Goal: Task Accomplishment & Management: Manage account settings

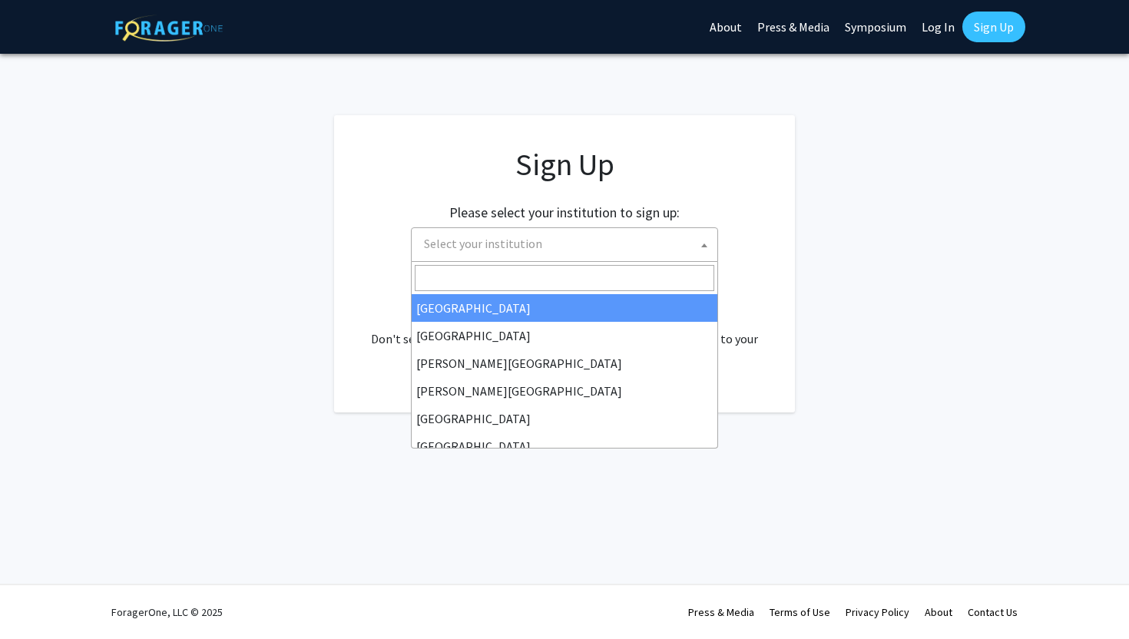
click at [576, 243] on span "Select your institution" at bounding box center [567, 243] width 299 height 31
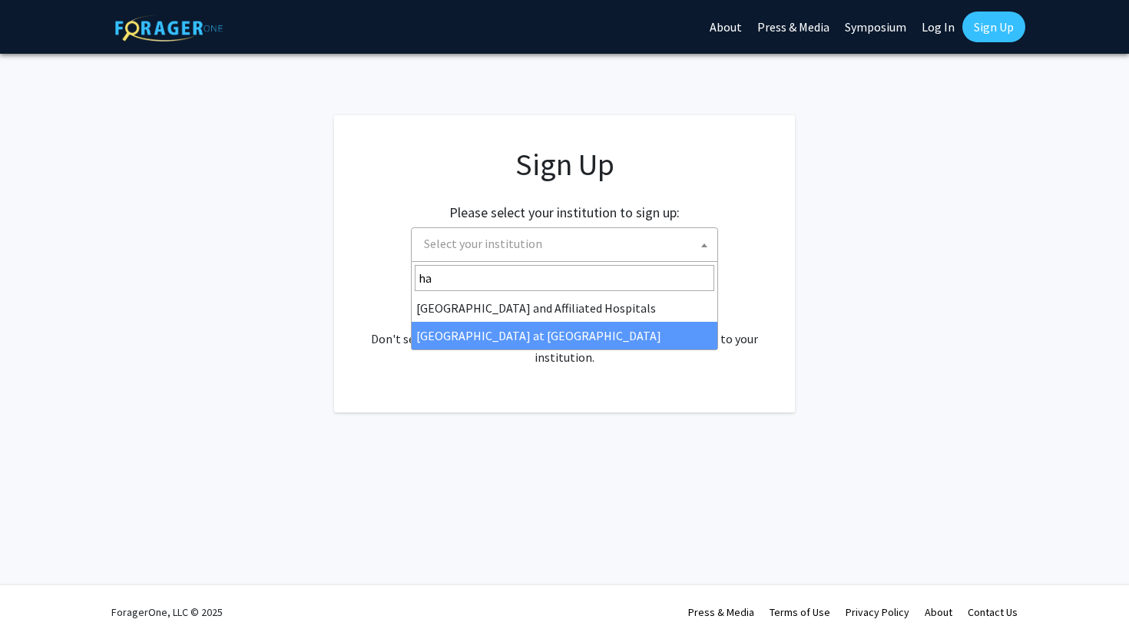
type input "ha"
select select "18"
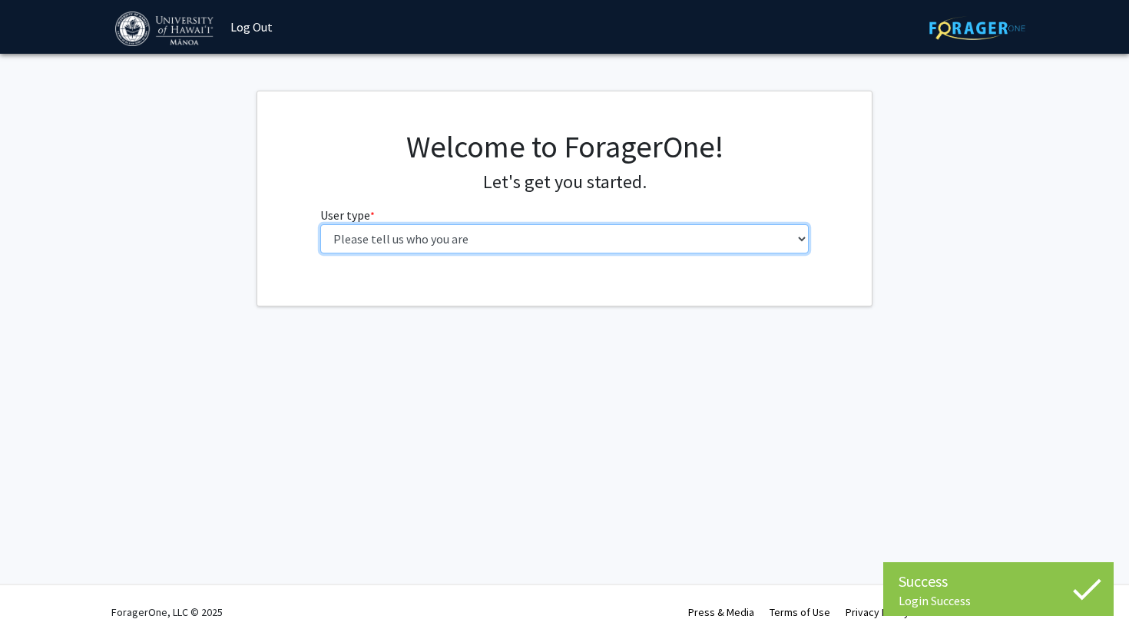
click at [549, 233] on select "Please tell us who you are Undergraduate Student Master's Student Doctoral Cand…" at bounding box center [564, 238] width 489 height 29
select select "1: undergrad"
click at [320, 224] on select "Please tell us who you are Undergraduate Student Master's Student Doctoral Cand…" at bounding box center [564, 238] width 489 height 29
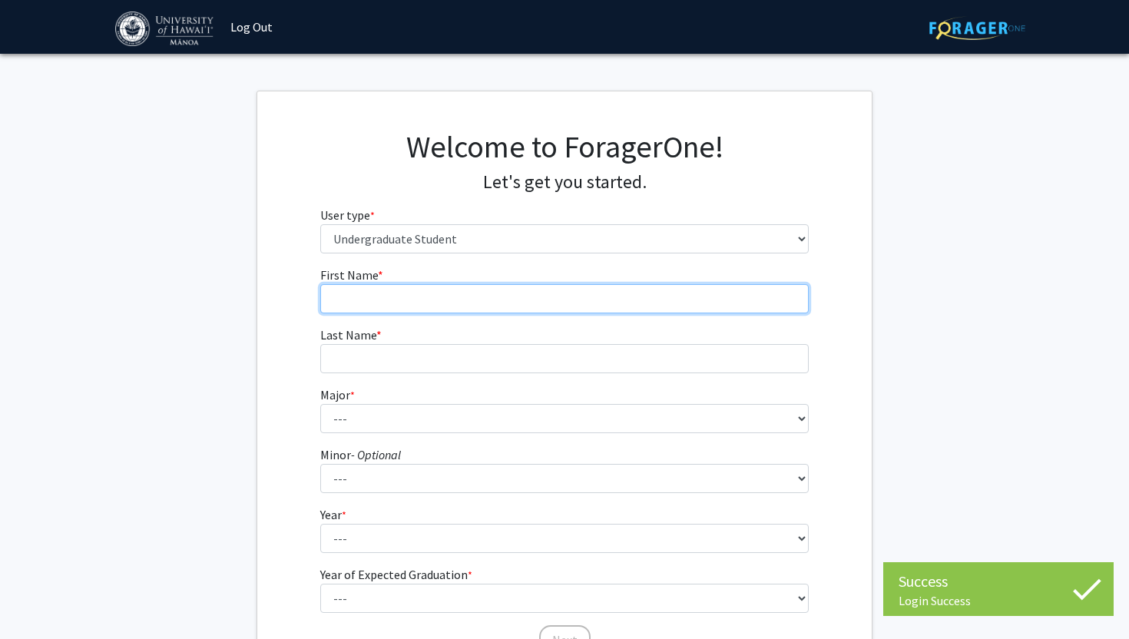
click at [539, 299] on input "First Name * required" at bounding box center [564, 298] width 489 height 29
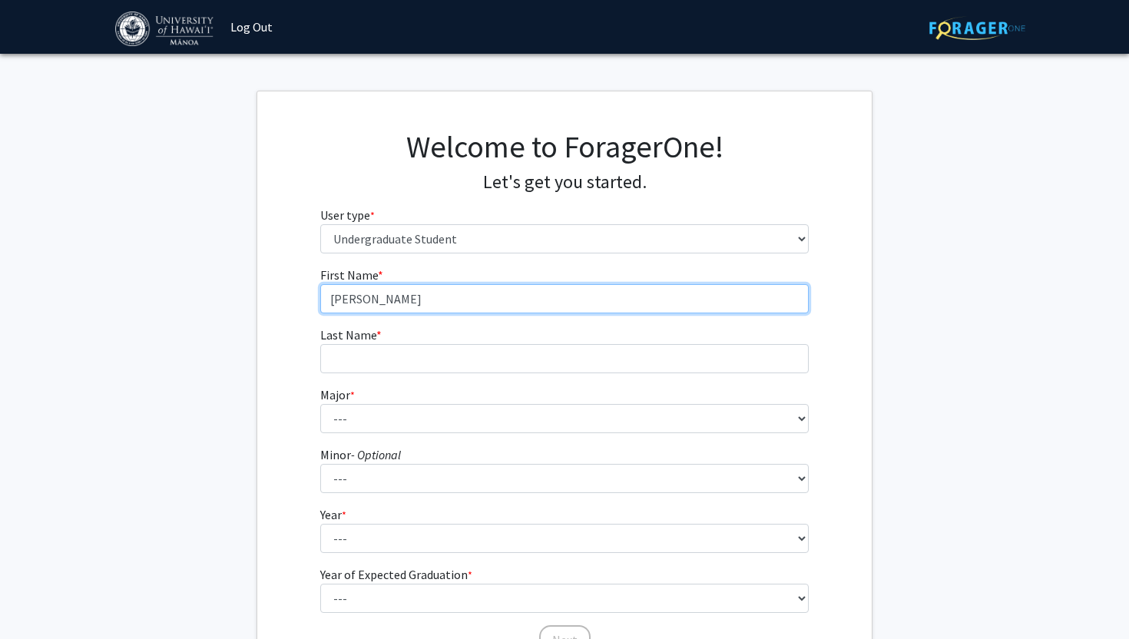
type input "[PERSON_NAME]"
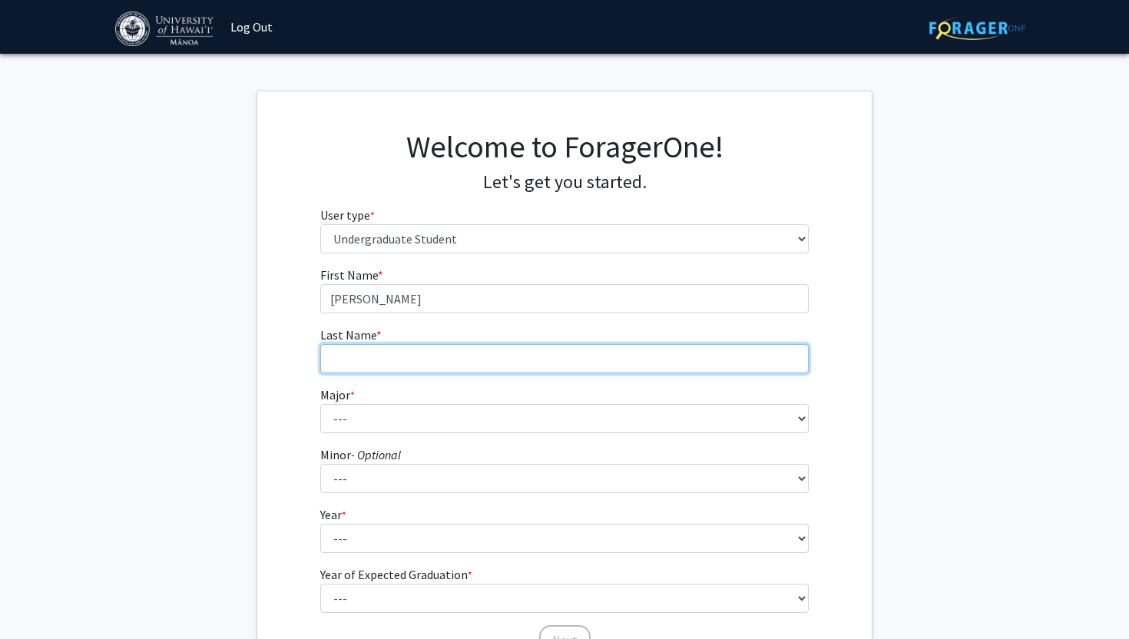
click at [436, 359] on input "Last Name * required" at bounding box center [564, 358] width 489 height 29
type input "Sriruksa"
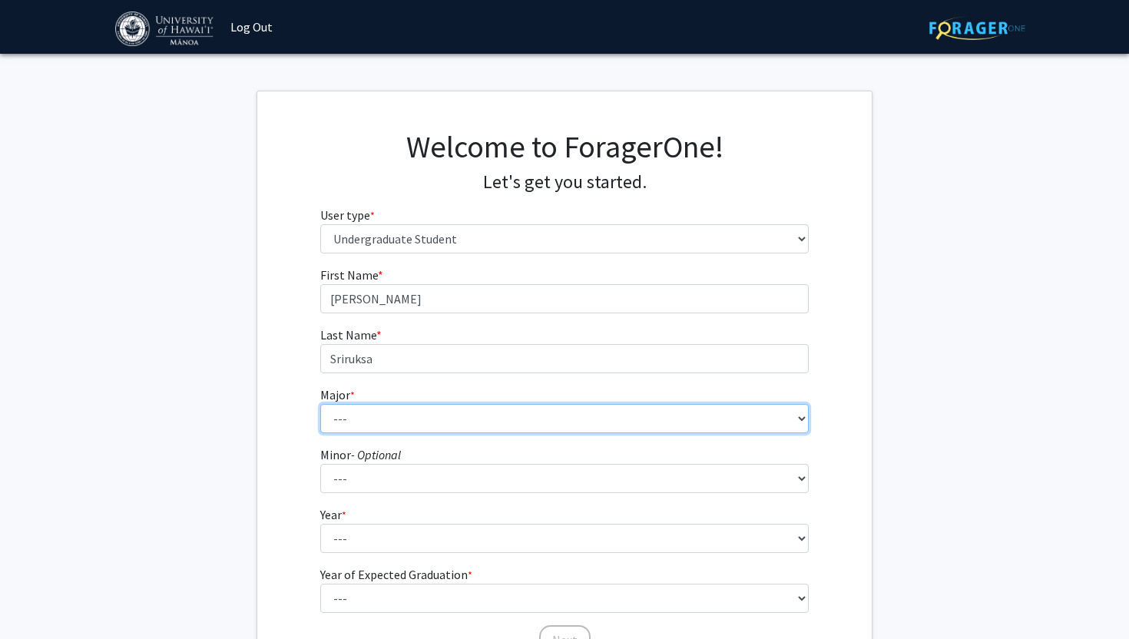
click at [353, 422] on select "--- Accounting American Studies Animal Sciences Anthropology Art Art History As…" at bounding box center [564, 418] width 489 height 29
select select "85: 1467"
click at [320, 404] on select "--- Accounting American Studies Animal Sciences Anthropology Art Art History As…" at bounding box center [564, 418] width 489 height 29
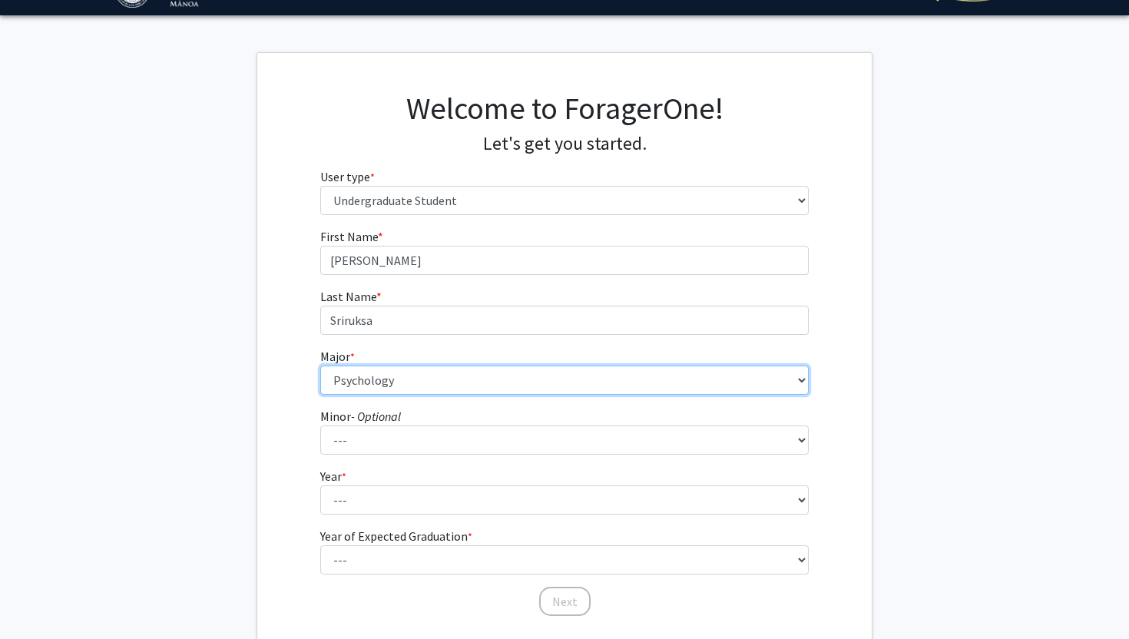
scroll to position [49, 0]
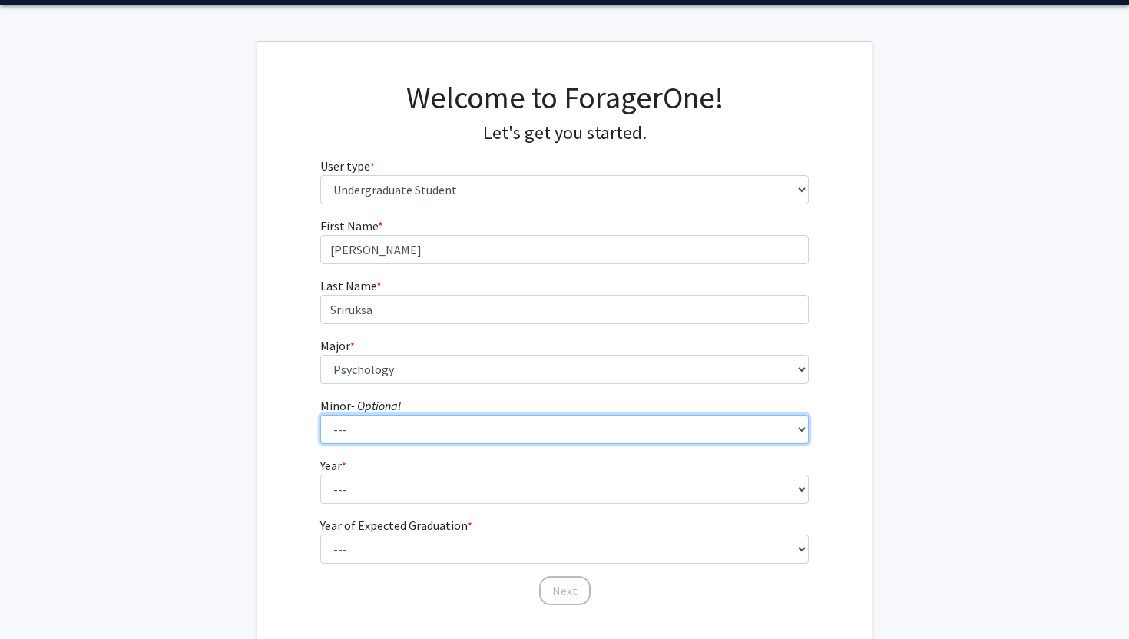
click at [362, 438] on select "--- American Studies Anthropology Art Art History Asian Studies Astronomy Astro…" at bounding box center [564, 429] width 489 height 29
select select "48: 1070"
click at [320, 415] on select "--- American Studies Anthropology Art Art History Asian Studies Astronomy Astro…" at bounding box center [564, 429] width 489 height 29
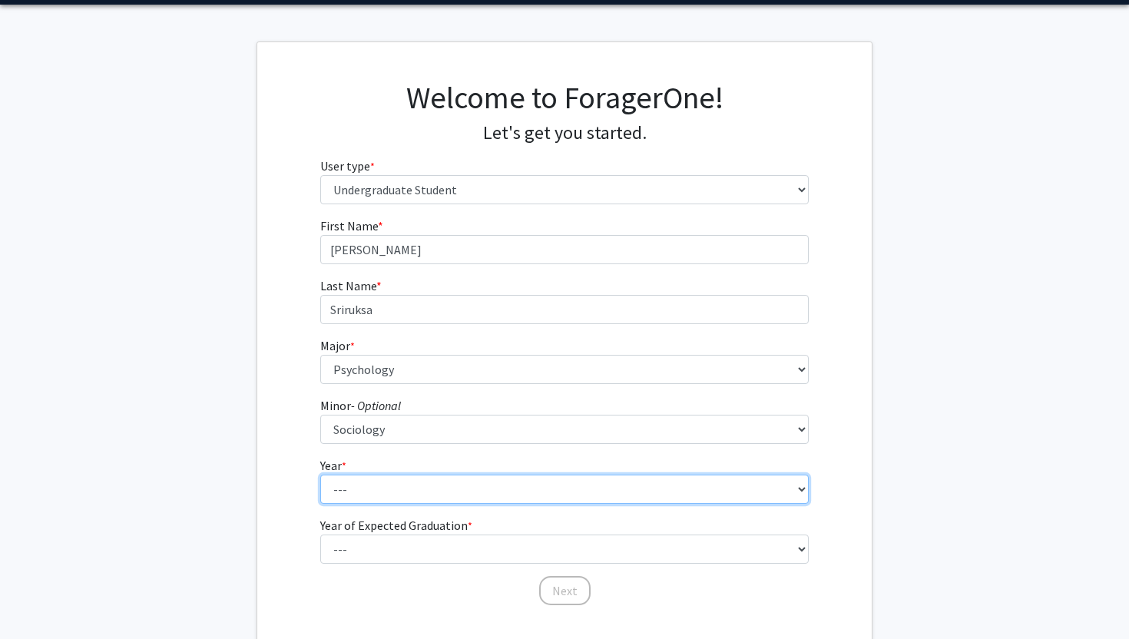
click at [390, 481] on select "--- First-year Sophomore Junior Senior Postbaccalaureate Certificate" at bounding box center [564, 489] width 489 height 29
select select "3: junior"
click at [320, 475] on select "--- First-year Sophomore Junior Senior Postbaccalaureate Certificate" at bounding box center [564, 489] width 489 height 29
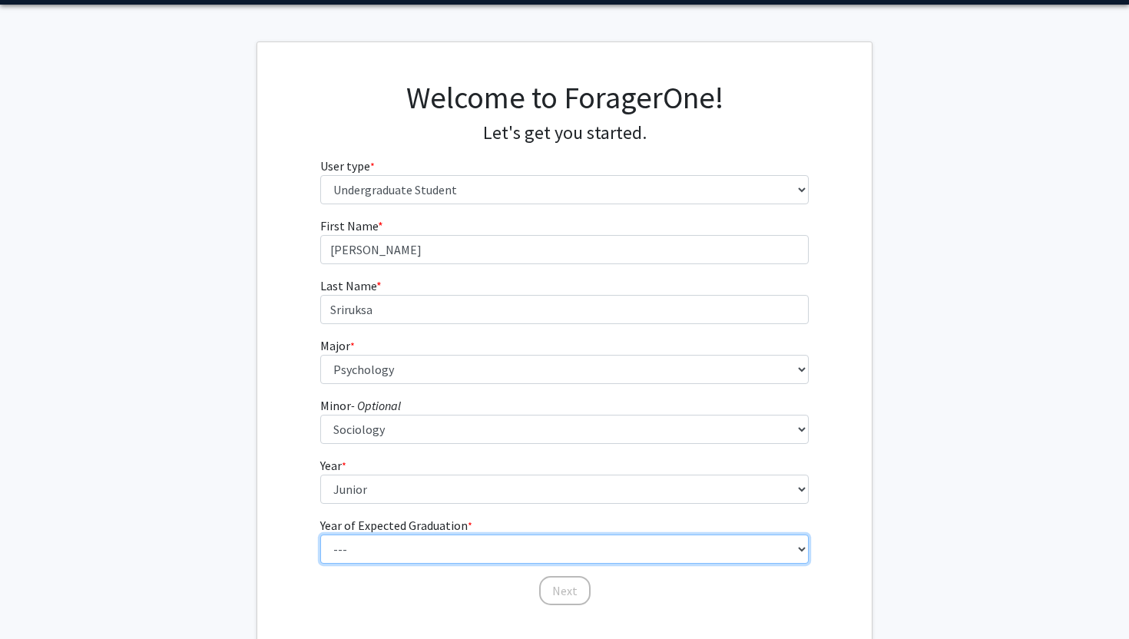
click at [394, 543] on select "--- 2025 2026 2027 2028 2029 2030 2031 2032 2033 2034" at bounding box center [564, 548] width 489 height 29
select select "2: 2026"
click at [320, 534] on select "--- 2025 2026 2027 2028 2029 2030 2031 2032 2033 2034" at bounding box center [564, 548] width 489 height 29
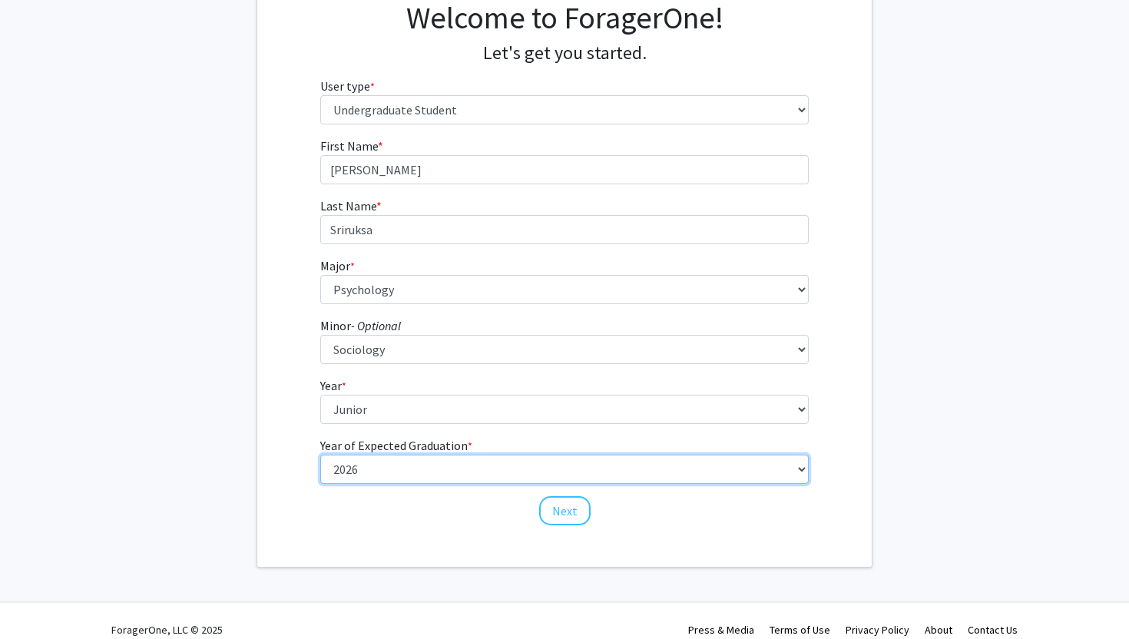
scroll to position [138, 0]
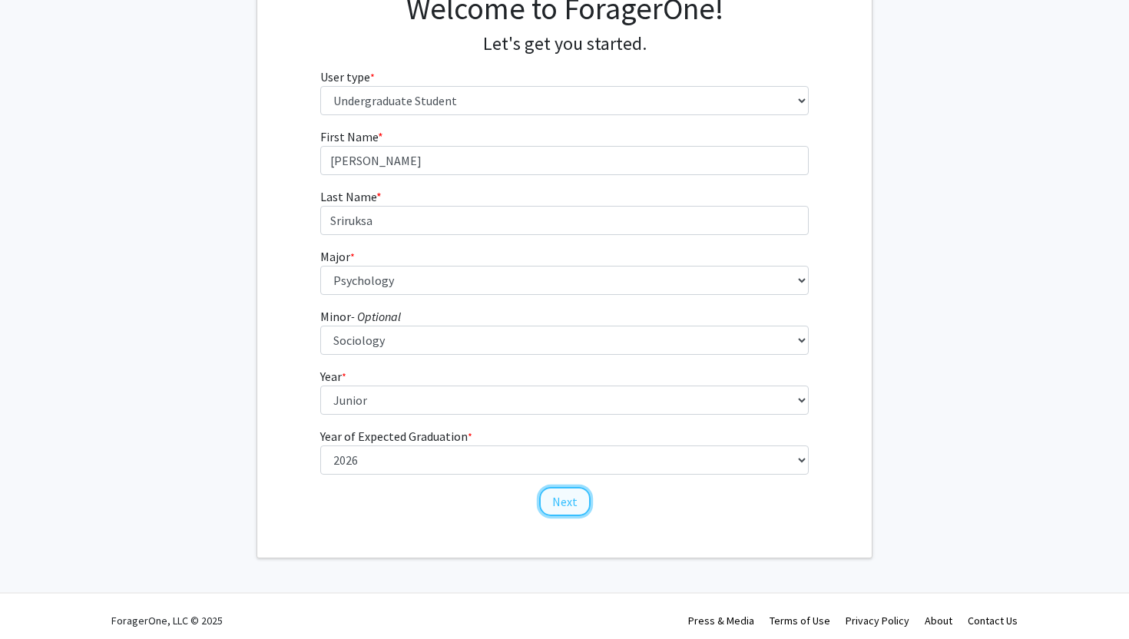
click at [571, 500] on button "Next" at bounding box center [564, 501] width 51 height 29
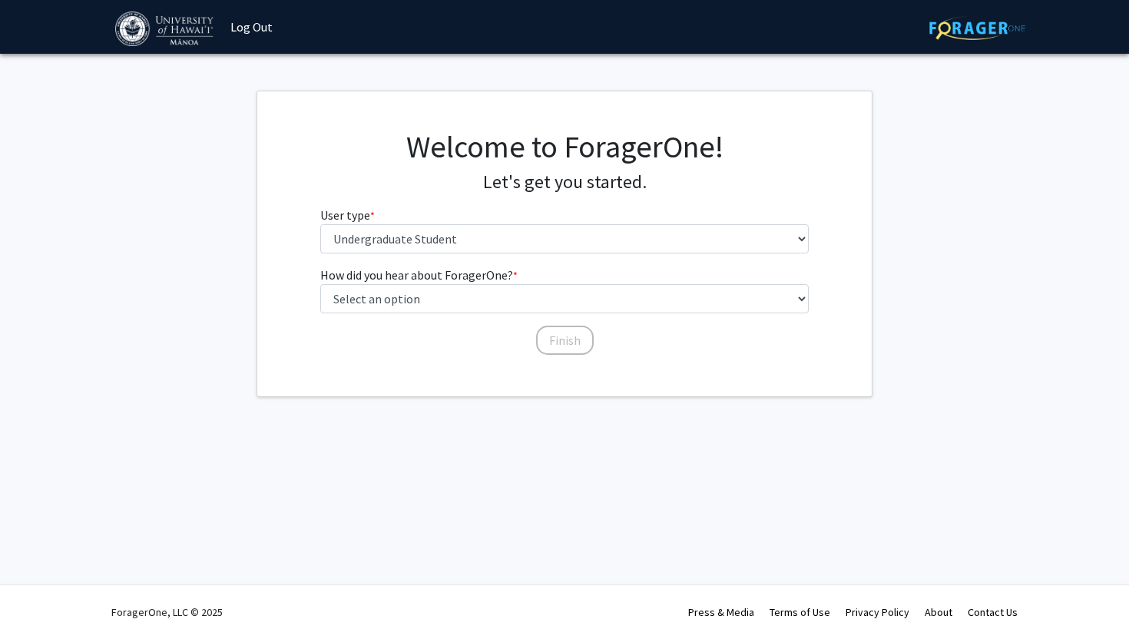
scroll to position [0, 0]
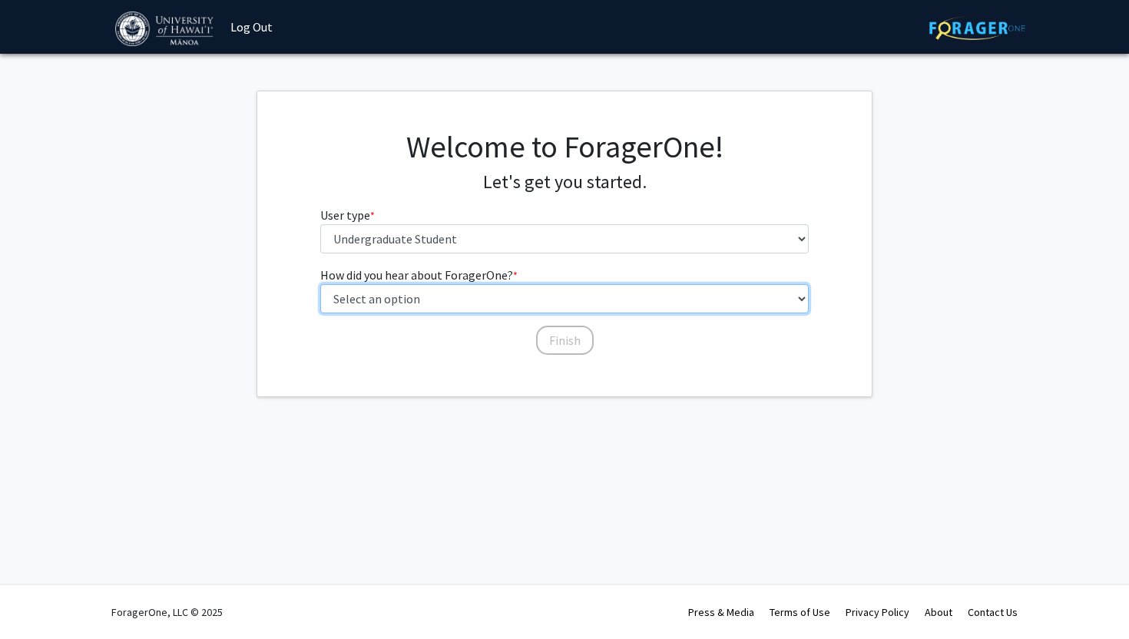
click at [527, 300] on select "Select an option Peer/student recommendation Faculty/staff recommendation Unive…" at bounding box center [564, 298] width 489 height 29
select select "4: university_email"
click at [320, 284] on select "Select an option Peer/student recommendation Faculty/staff recommendation Unive…" at bounding box center [564, 298] width 489 height 29
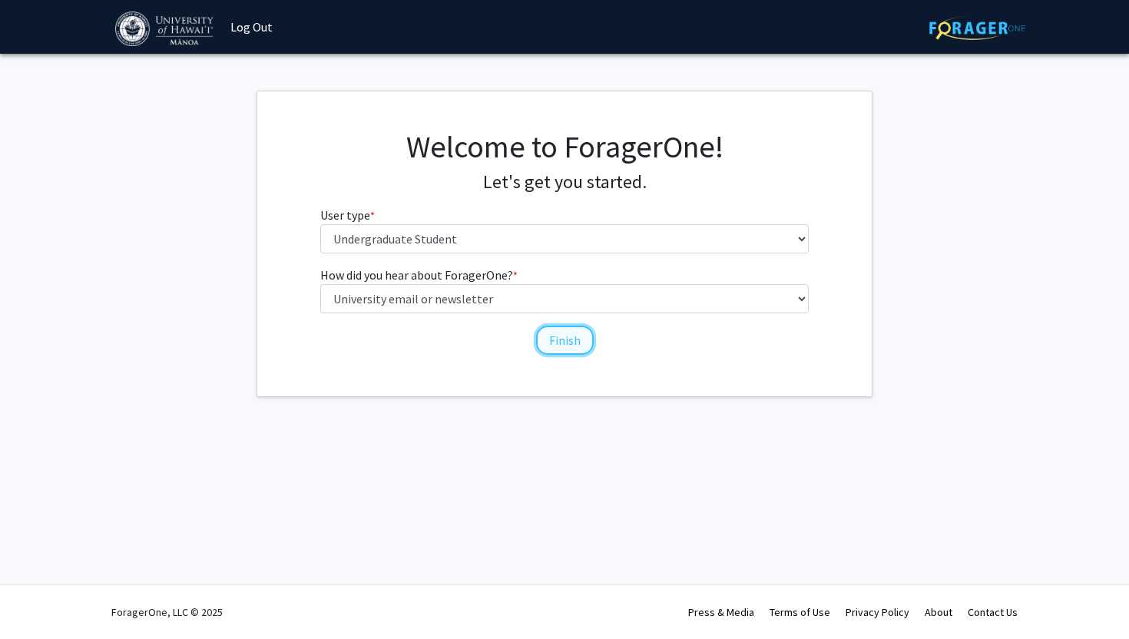
click at [558, 345] on button "Finish" at bounding box center [565, 340] width 58 height 29
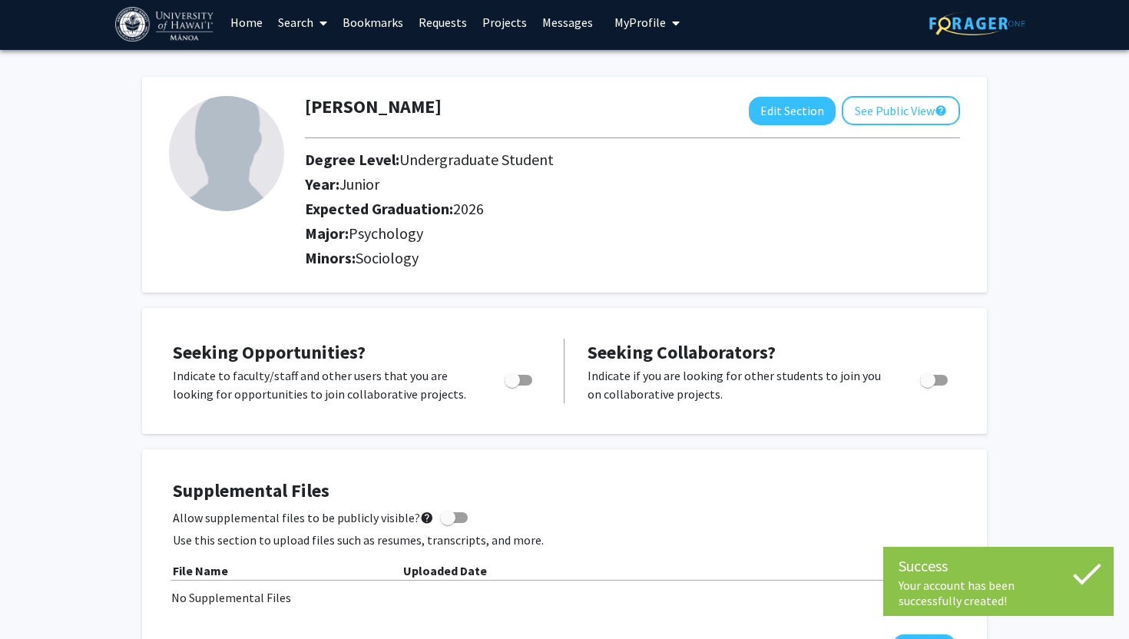
scroll to position [11, 0]
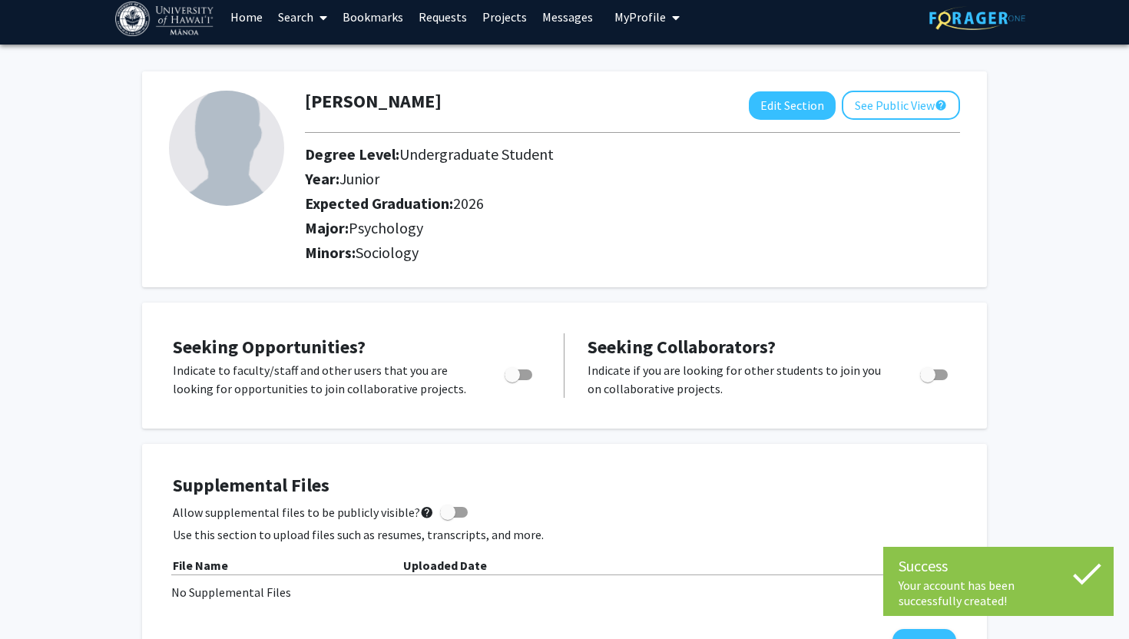
click at [511, 375] on span "Toggle" at bounding box center [512, 374] width 15 height 15
click at [511, 380] on input "Are you actively seeking opportunities?" at bounding box center [511, 380] width 1 height 1
checkbox input "true"
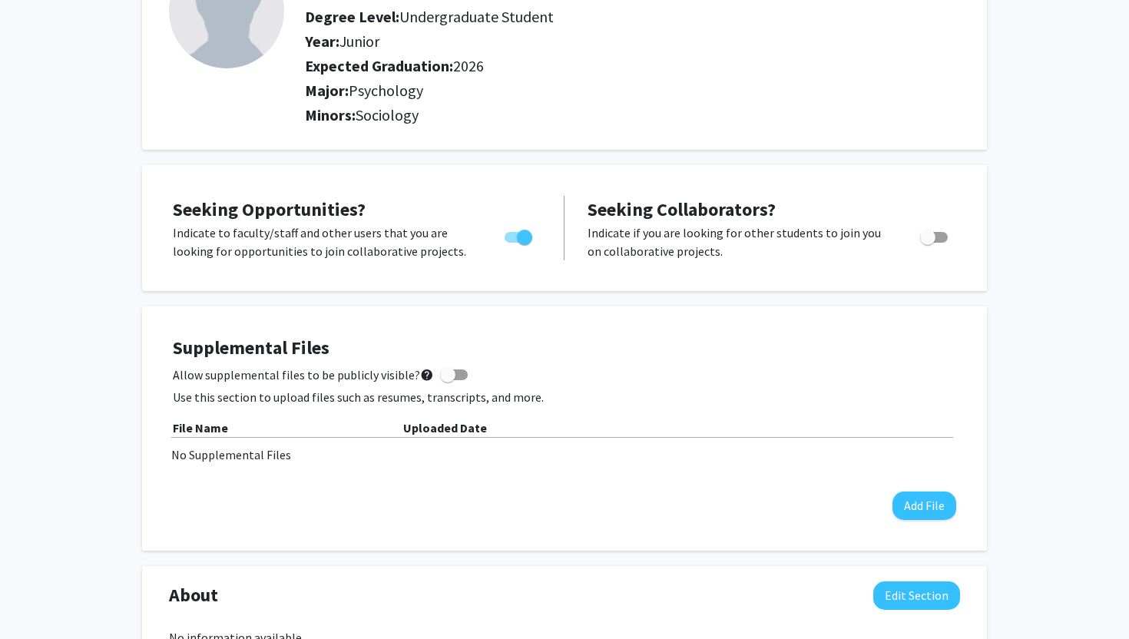
scroll to position [151, 0]
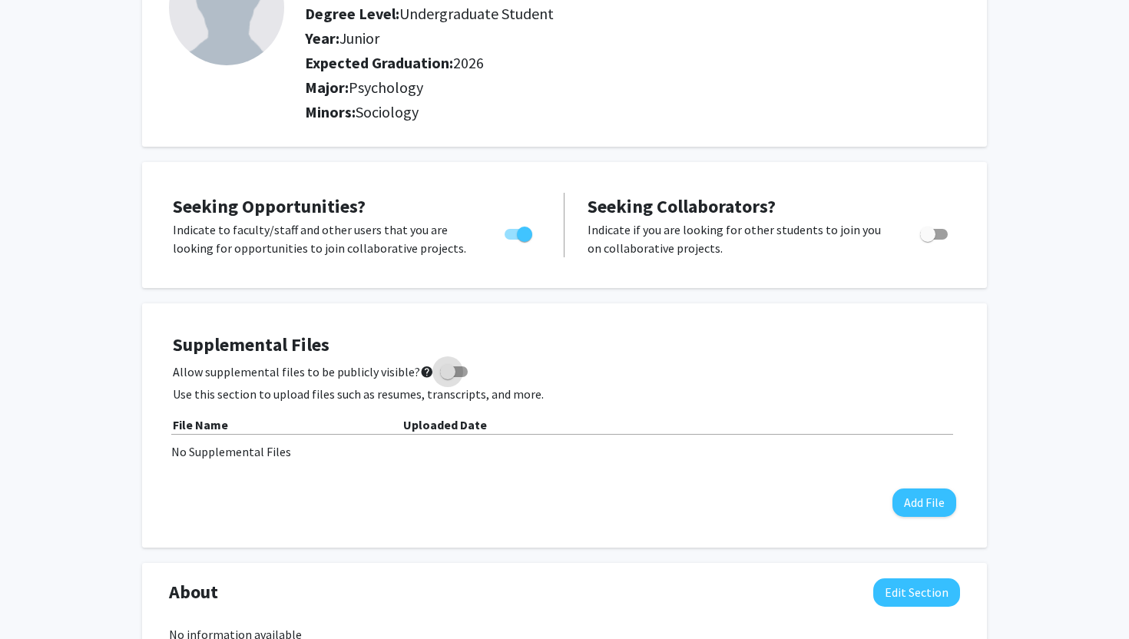
click at [447, 371] on span at bounding box center [447, 371] width 15 height 15
click at [447, 377] on input "Allow supplemental files to be publicly visible? help" at bounding box center [447, 377] width 1 height 1
checkbox input "true"
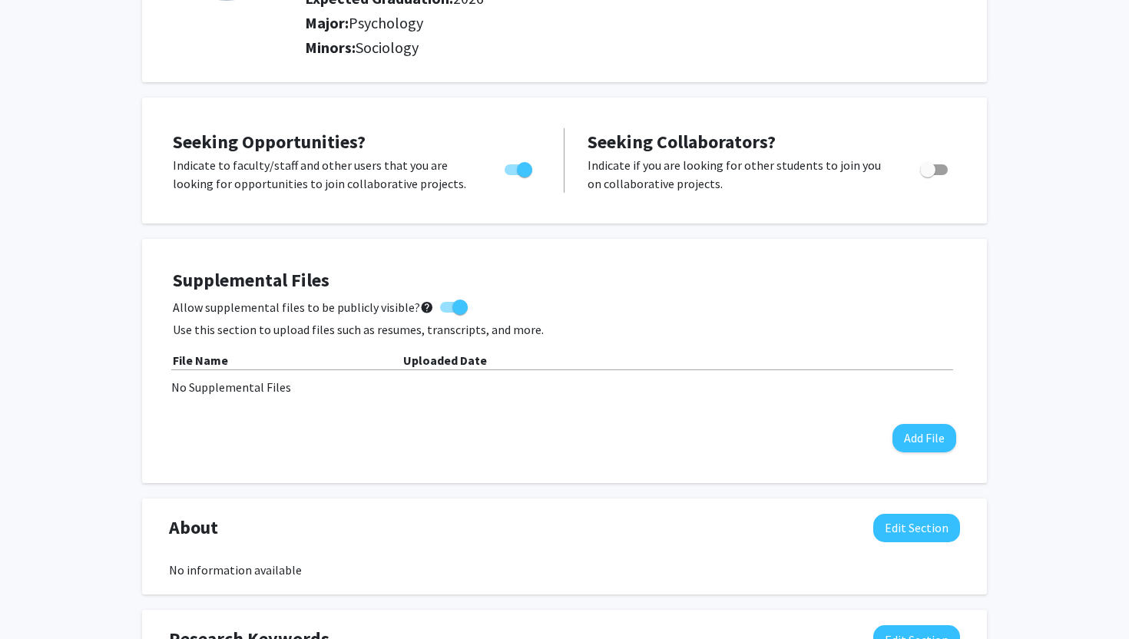
scroll to position [215, 0]
click at [936, 443] on button "Add File" at bounding box center [924, 439] width 64 height 28
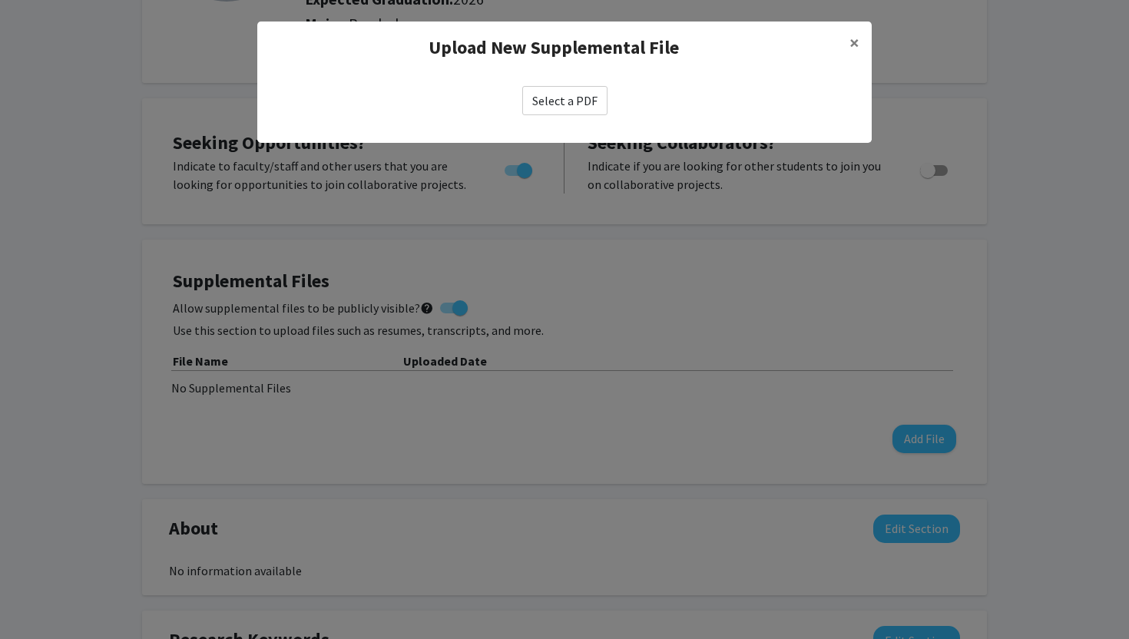
click at [574, 107] on label "Select a PDF" at bounding box center [564, 100] width 85 height 29
click at [0, 0] on input "Select a PDF" at bounding box center [0, 0] width 0 height 0
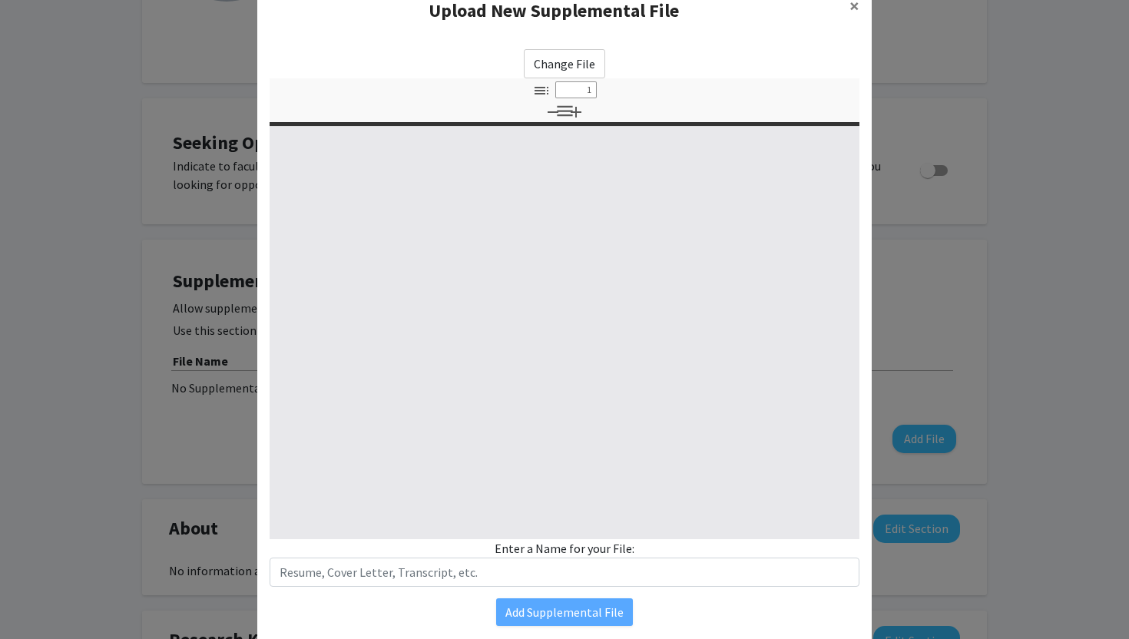
select select "custom"
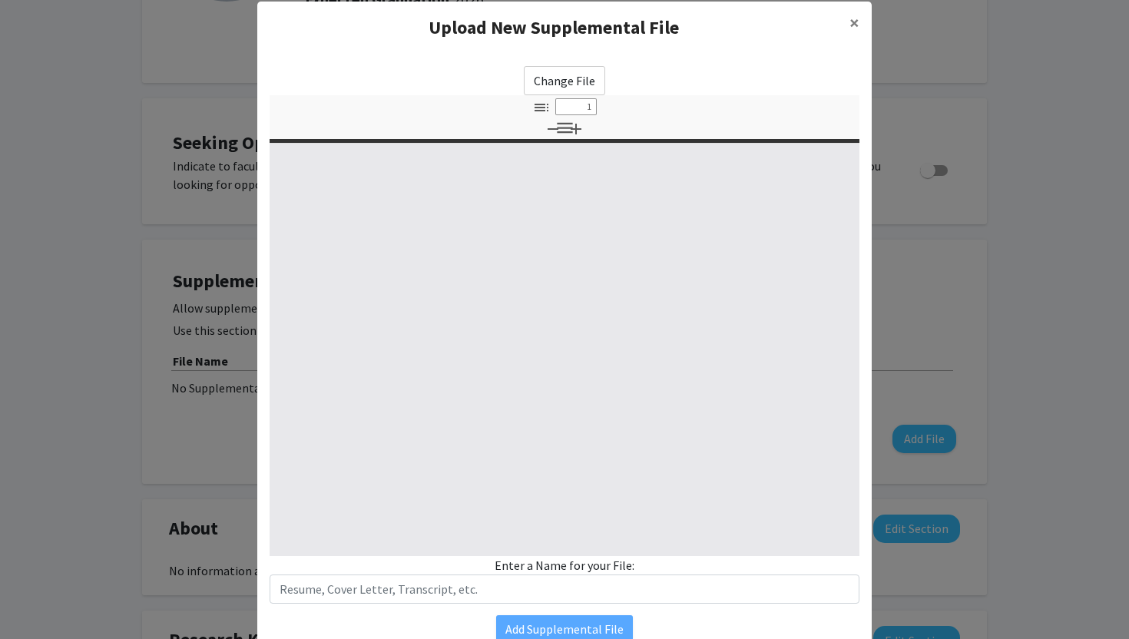
type input "0"
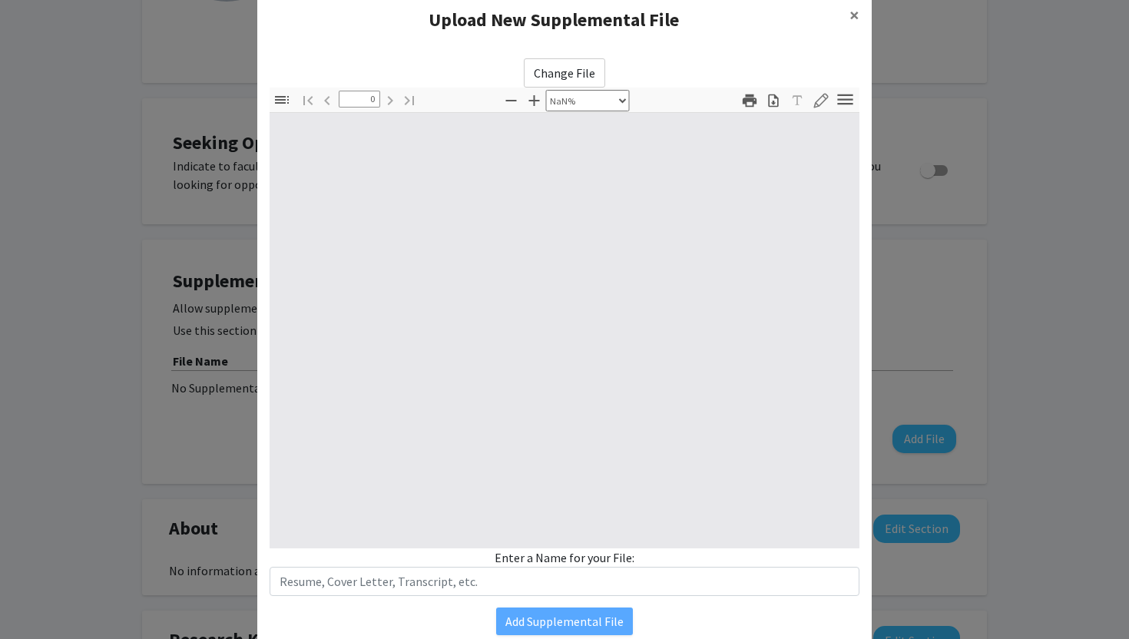
select select "auto"
type input "1"
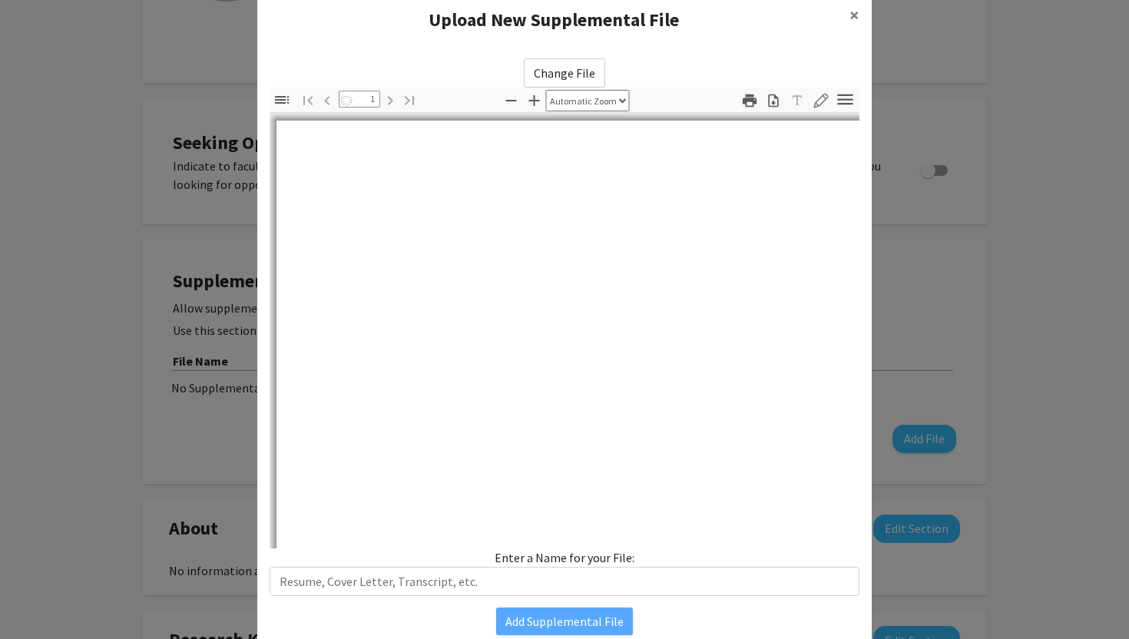
select select "auto"
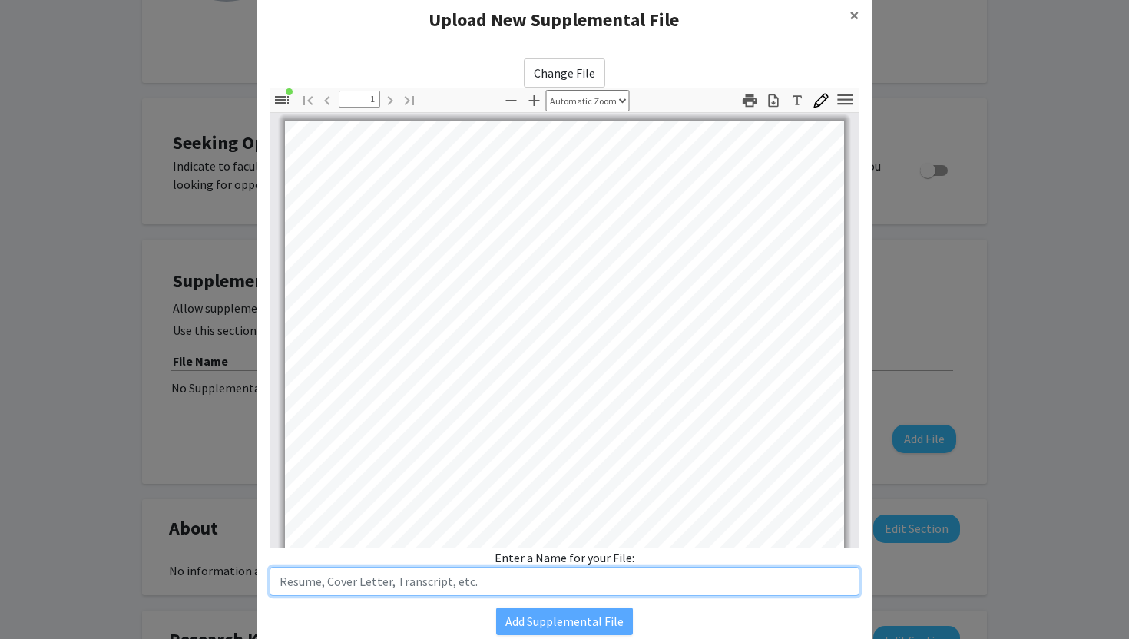
click at [389, 584] on input "text" at bounding box center [565, 581] width 590 height 29
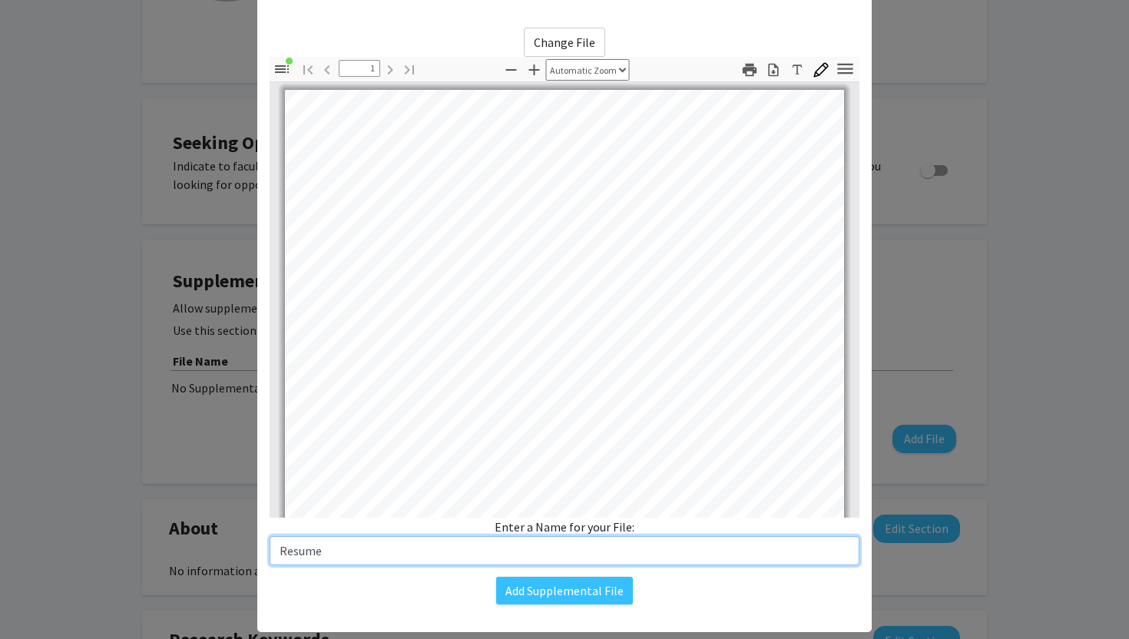
scroll to position [66, 0]
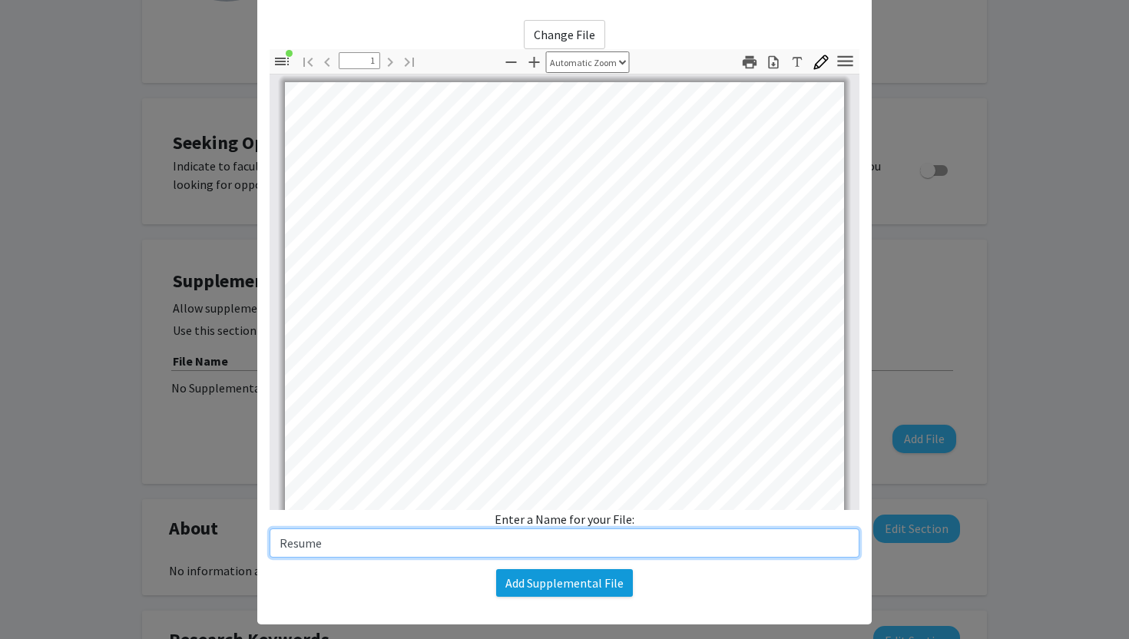
type input "Resume"
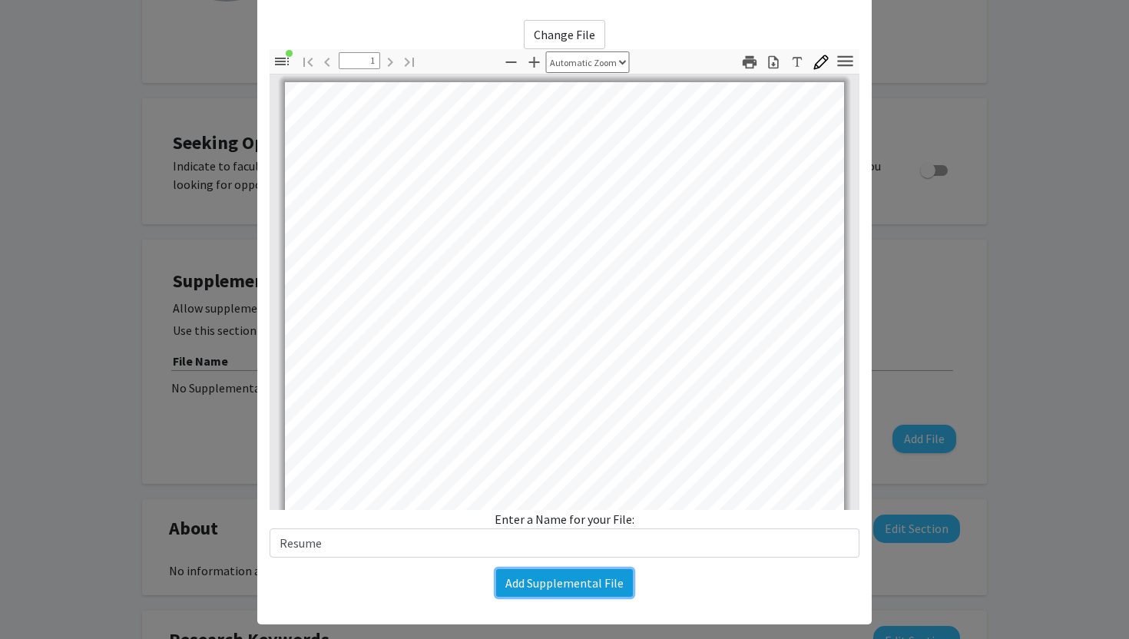
click at [547, 578] on button "Add Supplemental File" at bounding box center [564, 583] width 137 height 28
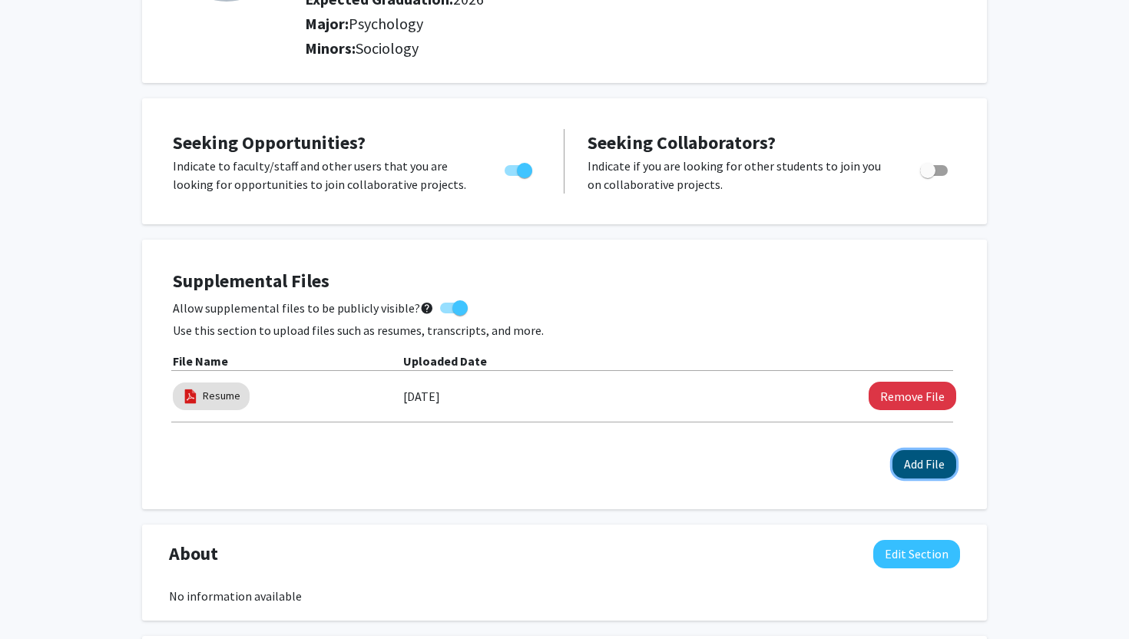
click at [910, 466] on button "Add File" at bounding box center [924, 464] width 64 height 28
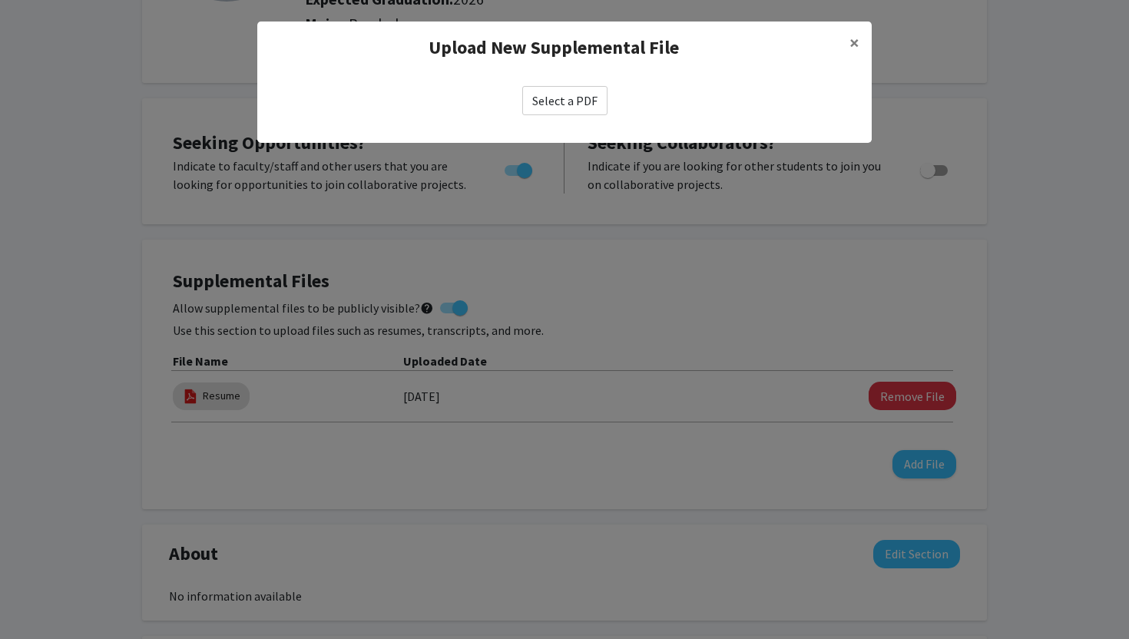
click at [571, 103] on label "Select a PDF" at bounding box center [564, 100] width 85 height 29
click at [0, 0] on input "Select a PDF" at bounding box center [0, 0] width 0 height 0
select select "custom"
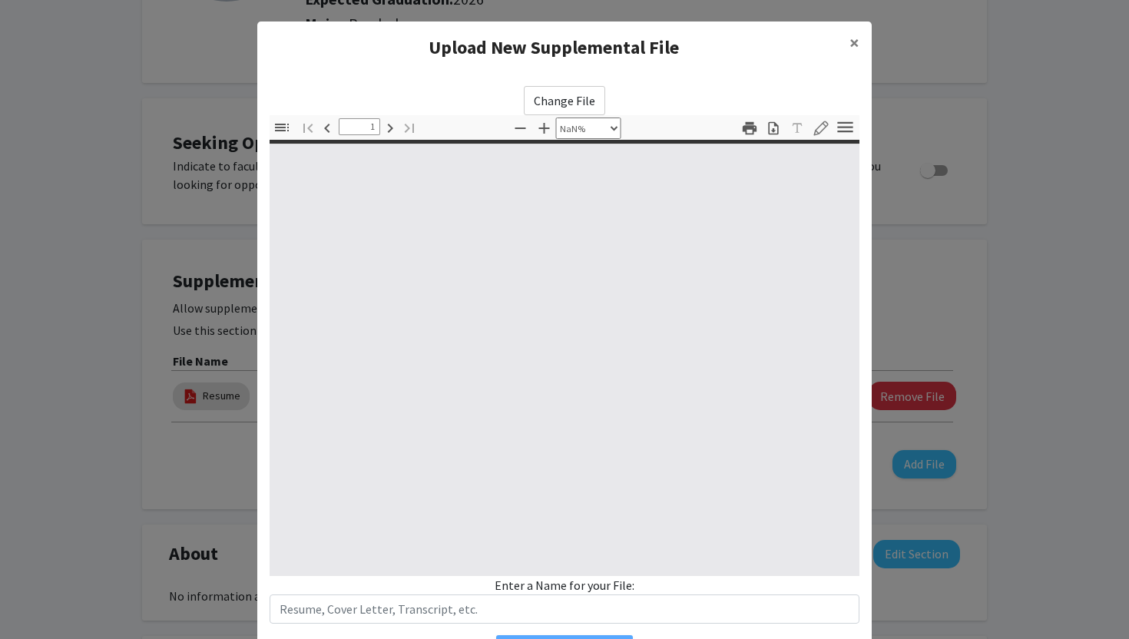
type input "0"
select select "auto"
type input "1"
select select "auto"
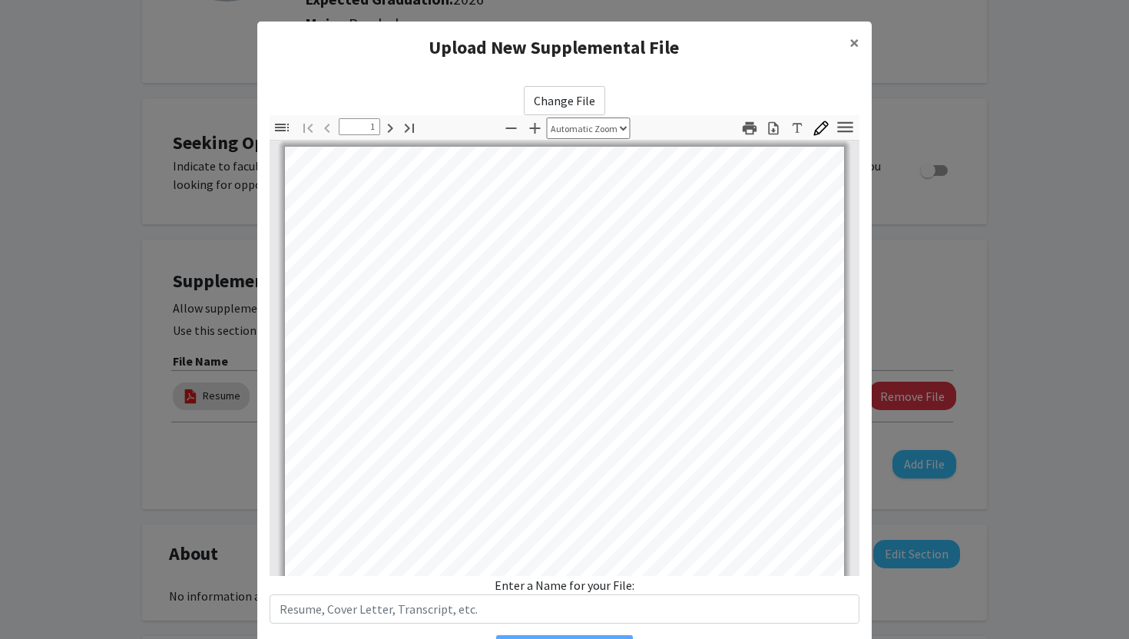
scroll to position [56, 0]
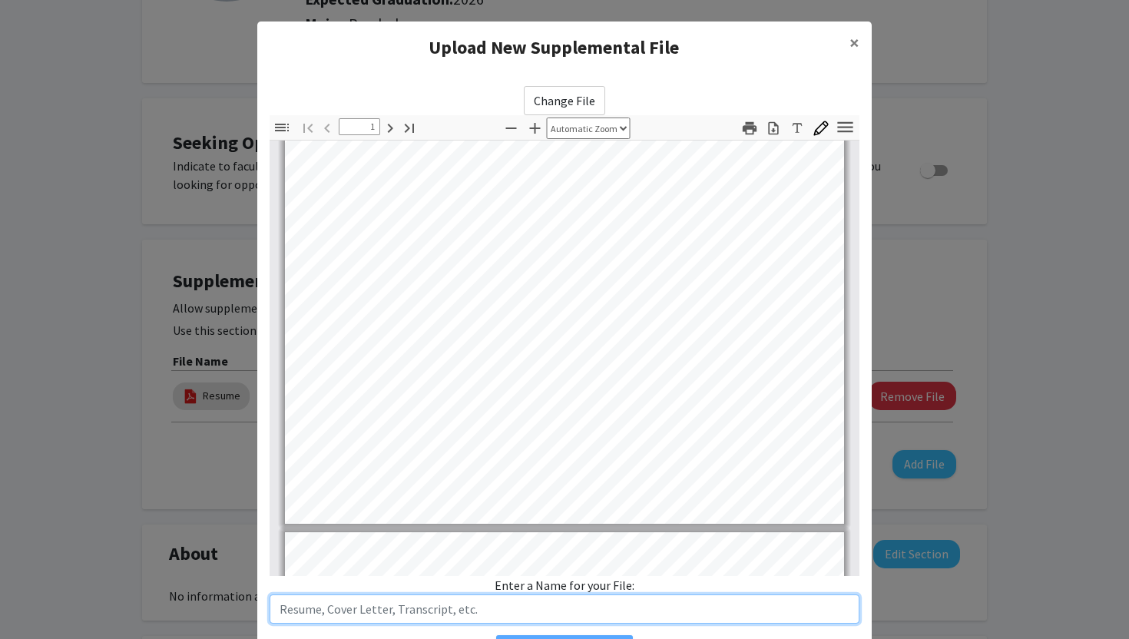
click at [417, 609] on input "text" at bounding box center [565, 608] width 590 height 29
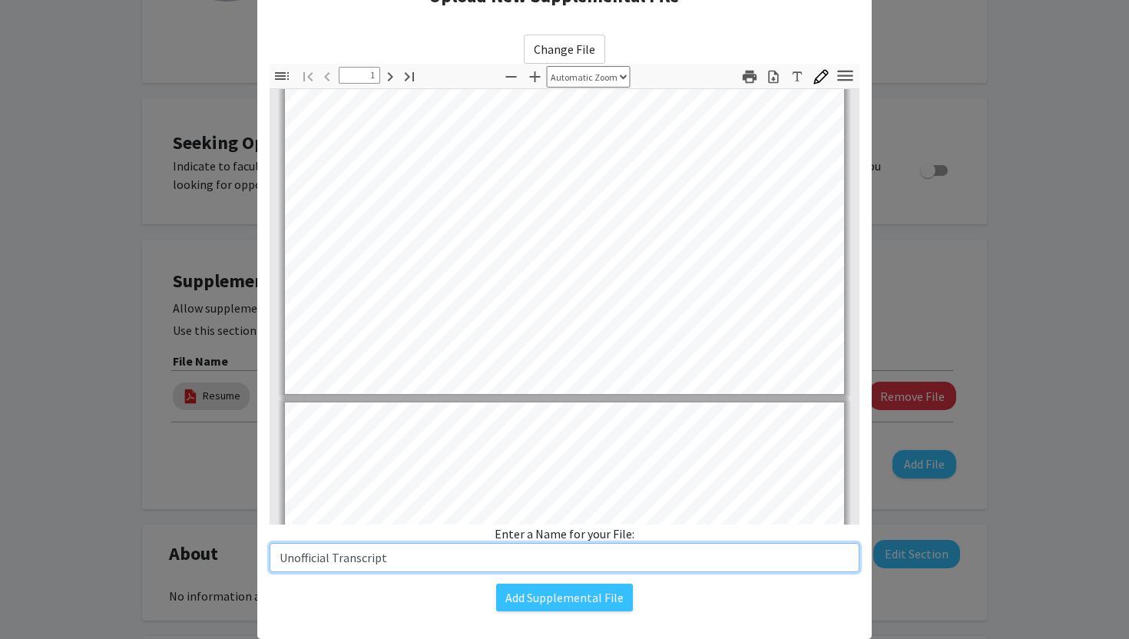
scroll to position [53, 0]
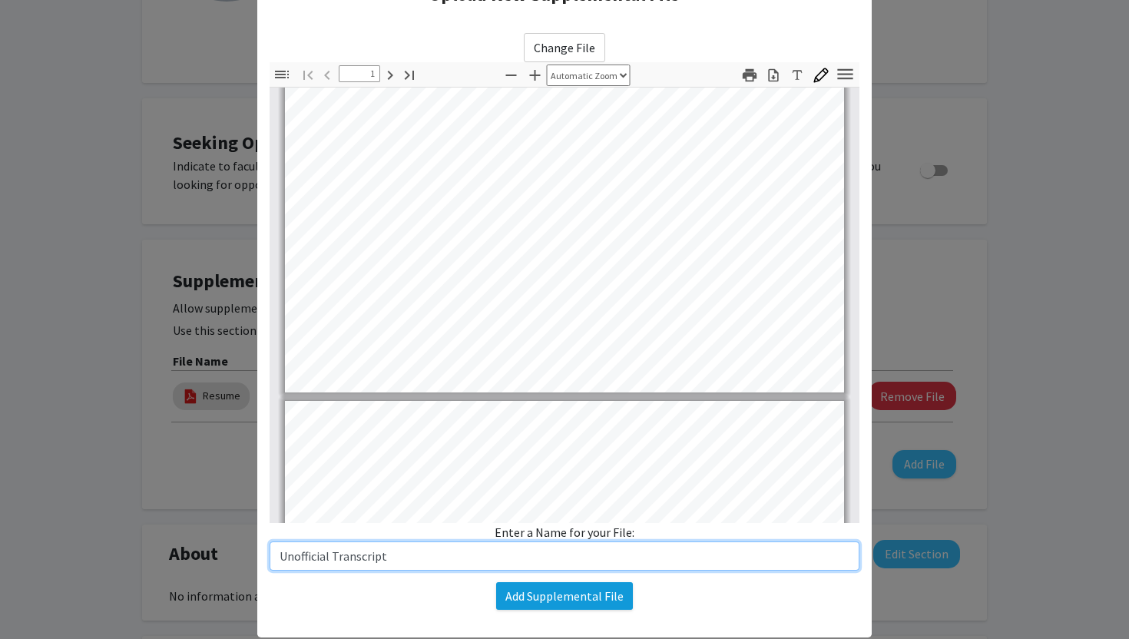
type input "Unofficial Transcript"
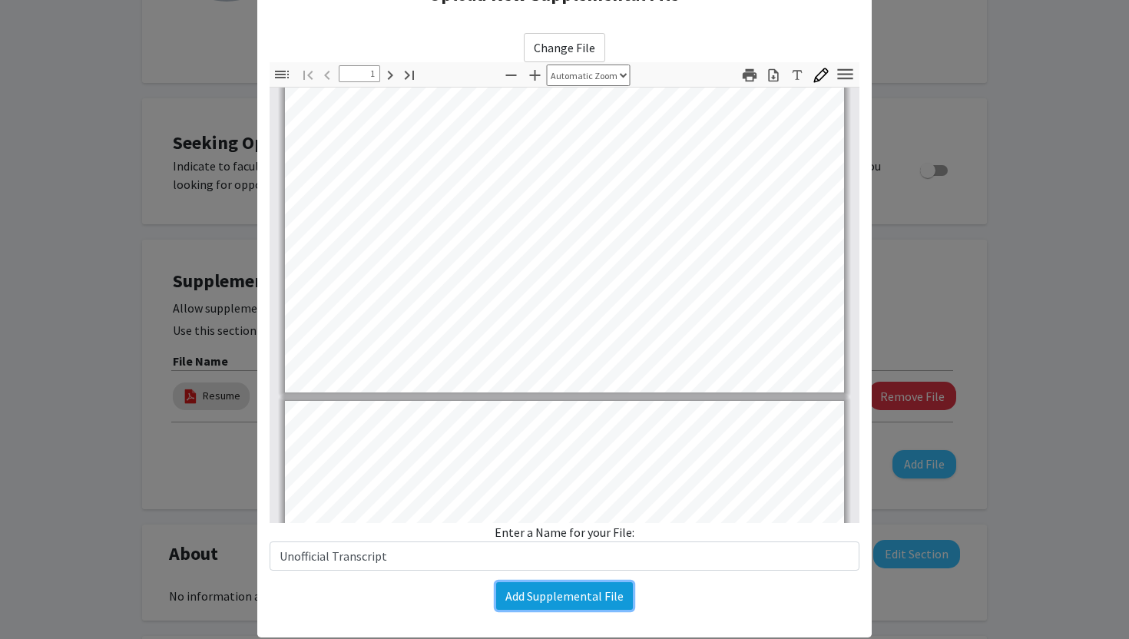
click at [537, 596] on button "Add Supplemental File" at bounding box center [564, 596] width 137 height 28
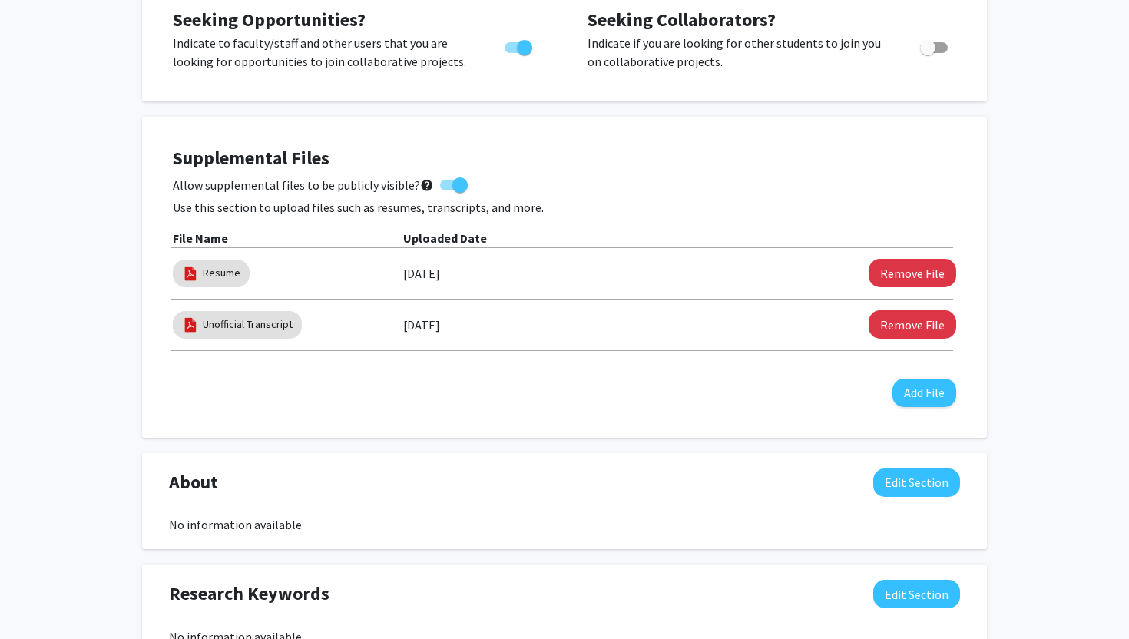
scroll to position [339, 0]
click at [452, 179] on span at bounding box center [459, 184] width 15 height 15
click at [448, 190] on input "Allow supplemental files to be publicly visible? help" at bounding box center [447, 190] width 1 height 1
checkbox input "false"
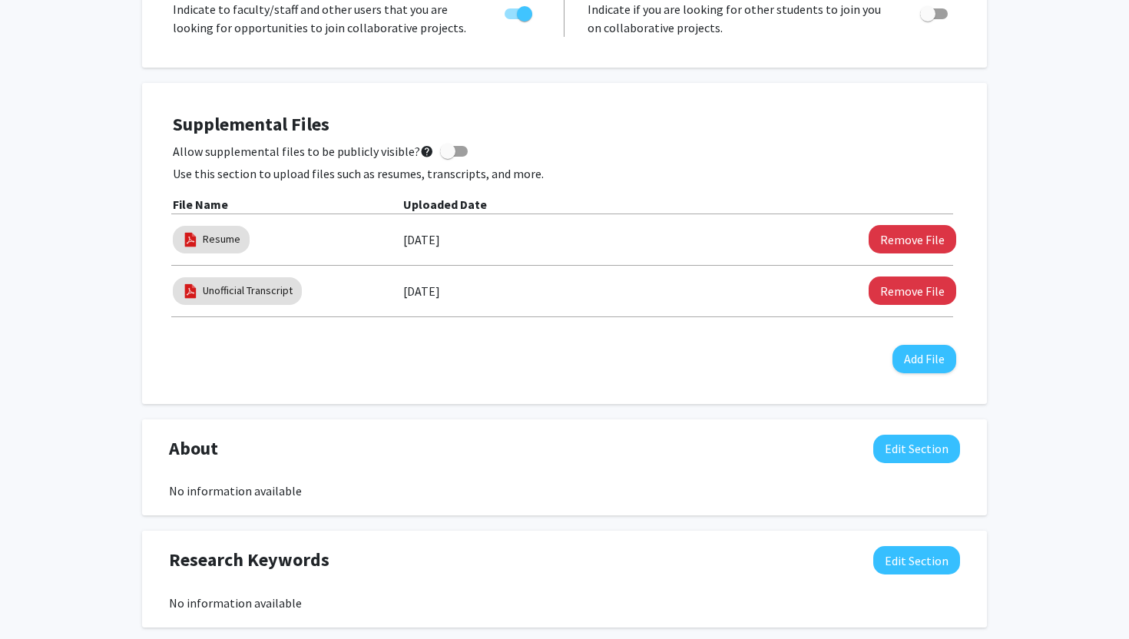
scroll to position [373, 0]
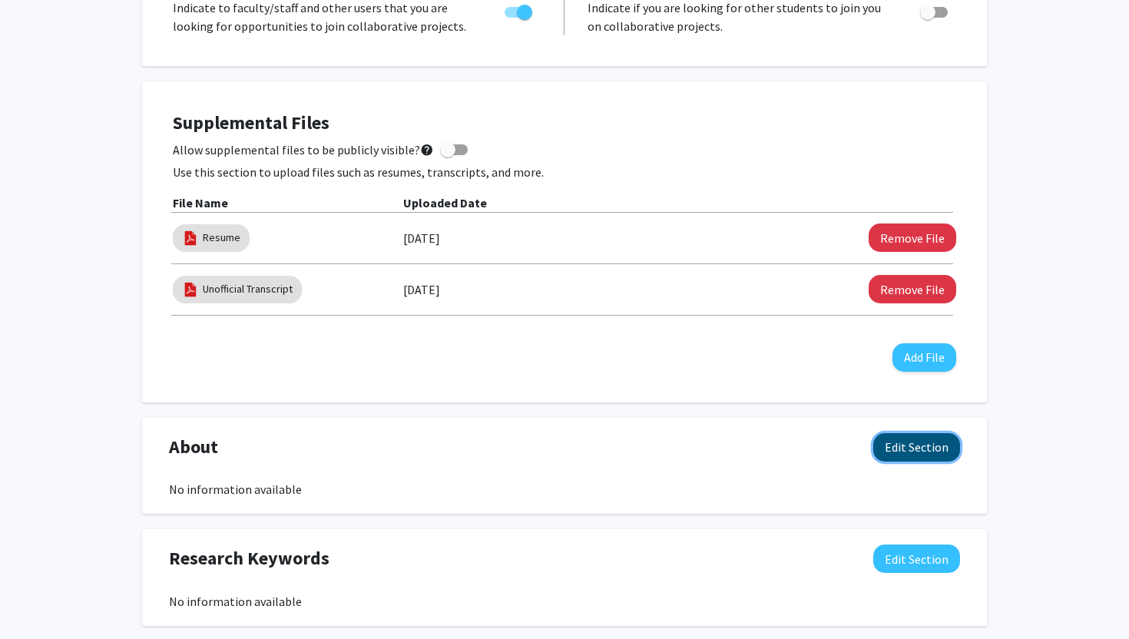
click at [901, 442] on button "Edit Section" at bounding box center [916, 447] width 87 height 28
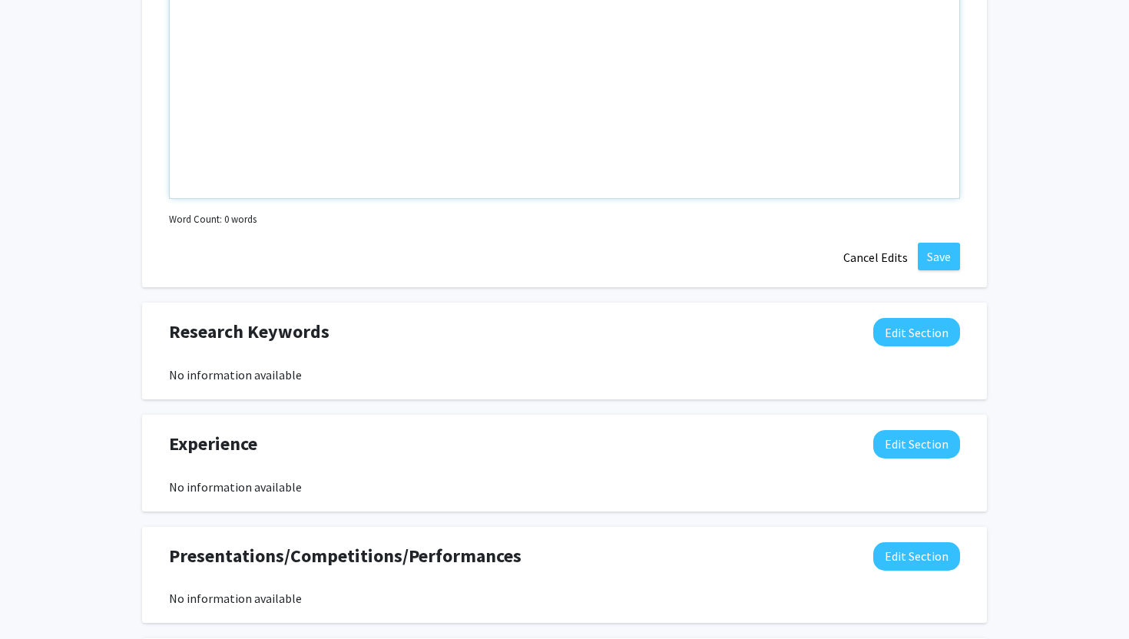
scroll to position [998, 0]
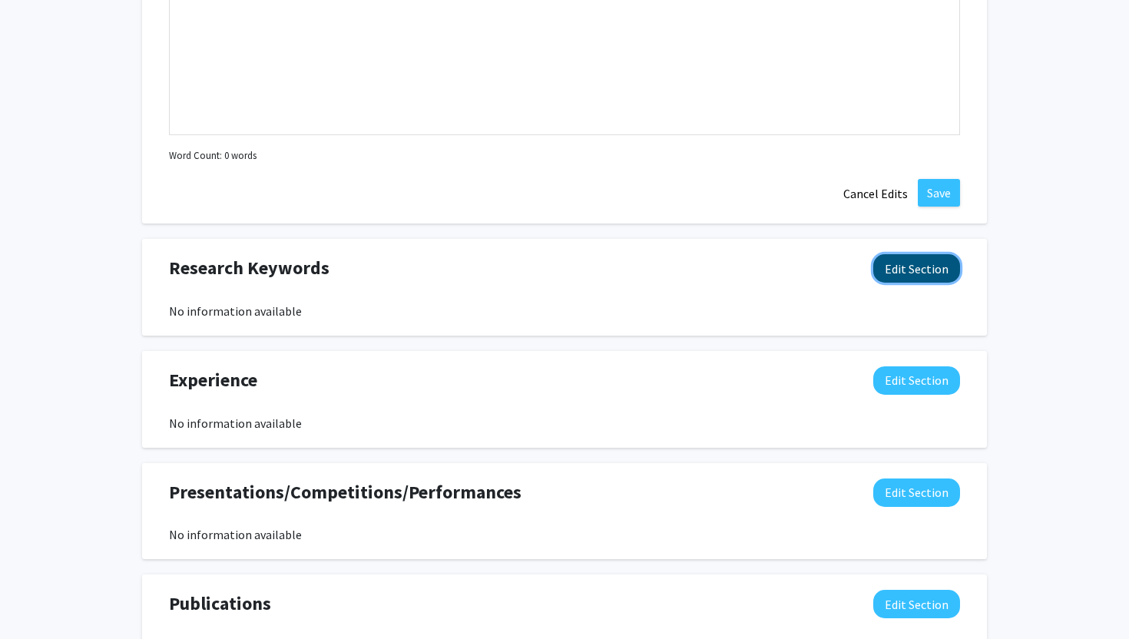
click at [883, 273] on button "Edit Section" at bounding box center [916, 268] width 87 height 28
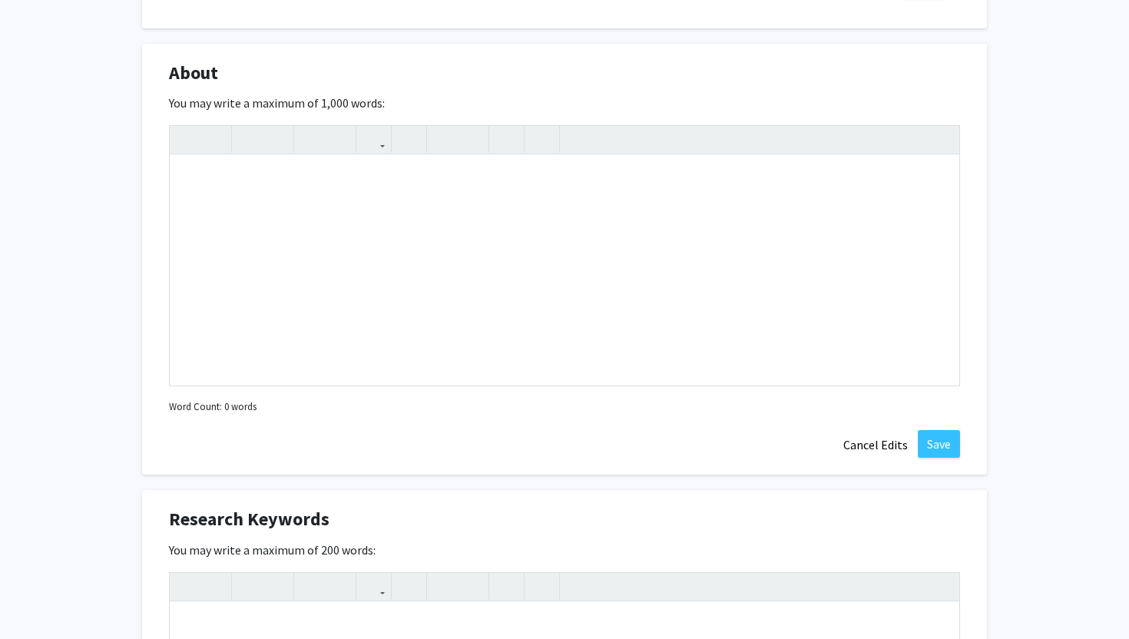
scroll to position [712, 0]
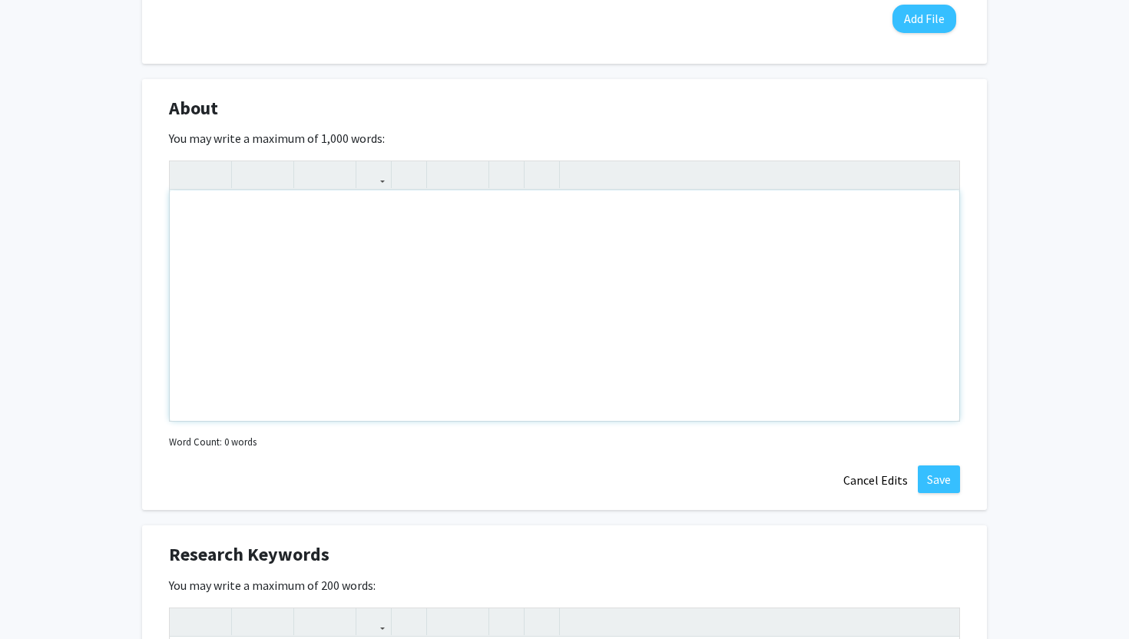
click at [621, 263] on div "Note to users with screen readers: Please deactivate our accessibility plugin f…" at bounding box center [564, 305] width 789 height 230
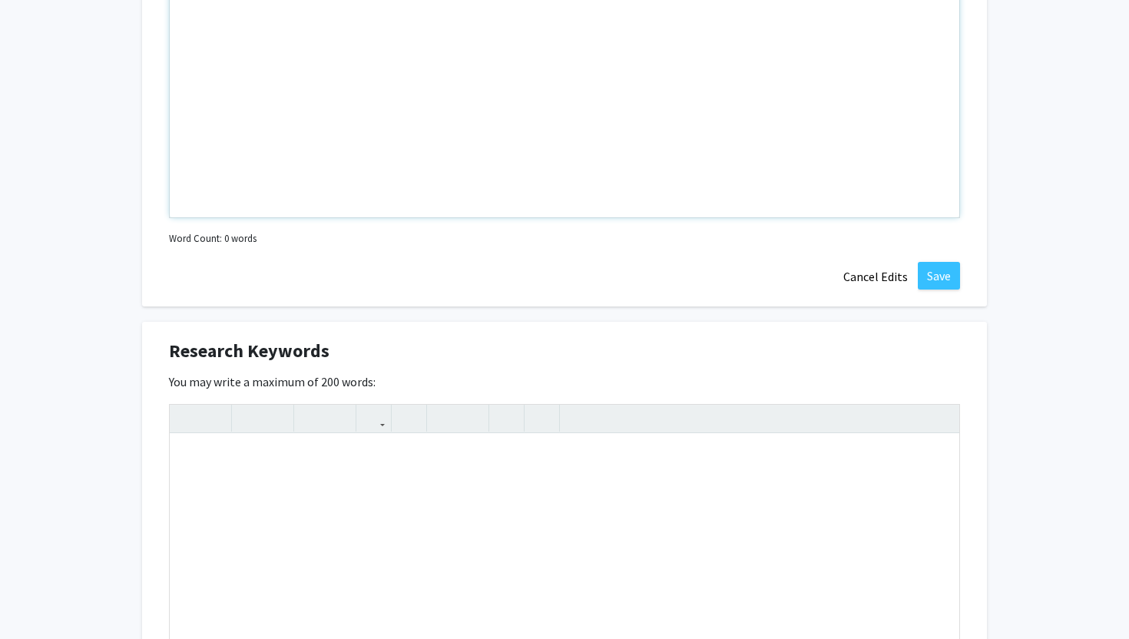
scroll to position [971, 0]
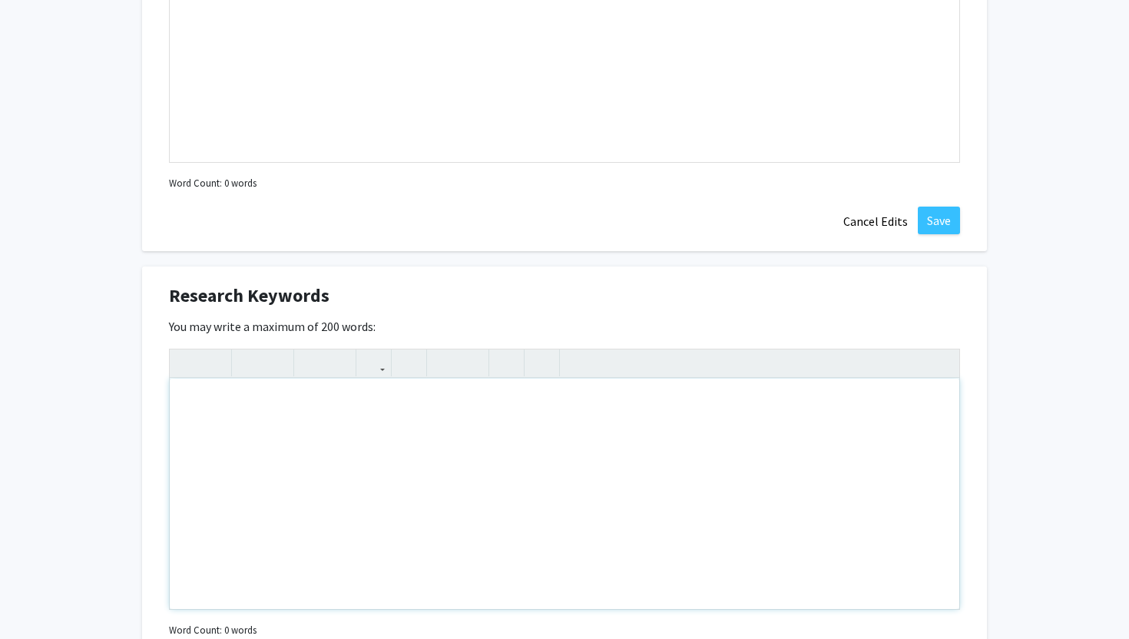
click at [508, 415] on div "Note to users with screen readers: Please deactivate our accessibility plugin f…" at bounding box center [564, 494] width 789 height 230
type textarea "criminology, forensic, psychology, clinical&nbsp;"
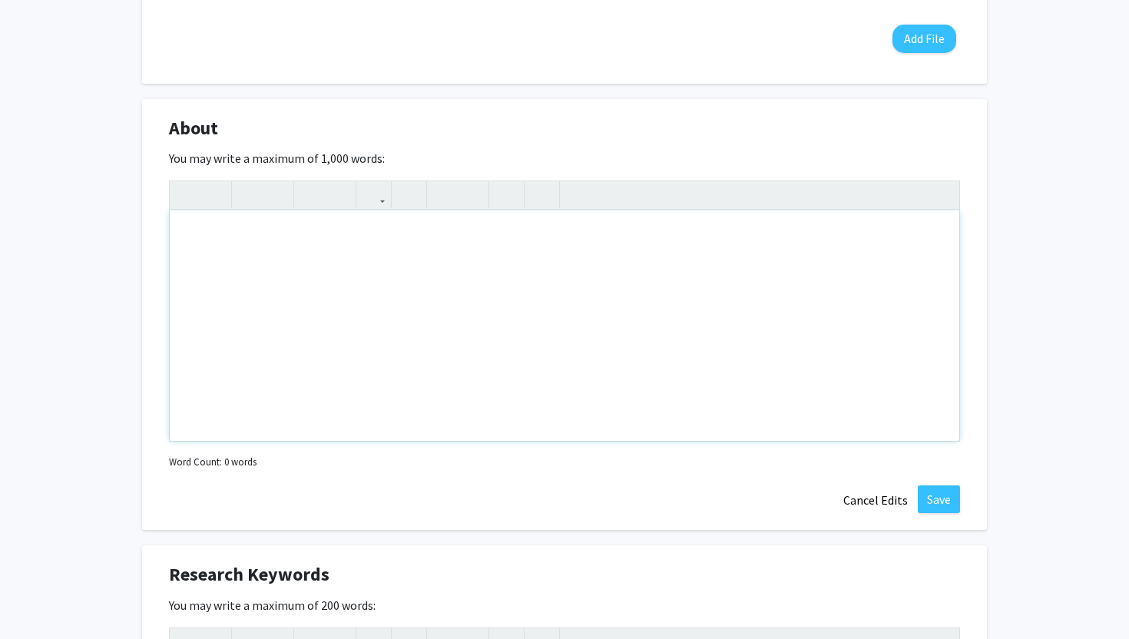
click at [455, 274] on div "Note to users with screen readers: Please deactivate our accessibility plugin f…" at bounding box center [564, 325] width 789 height 230
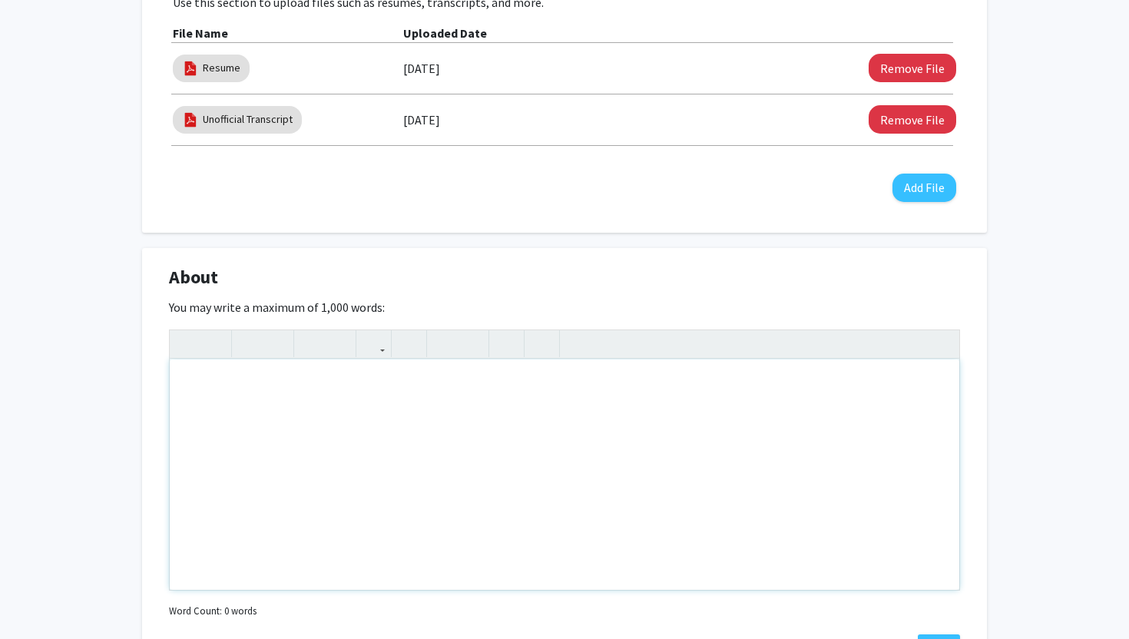
scroll to position [428, 0]
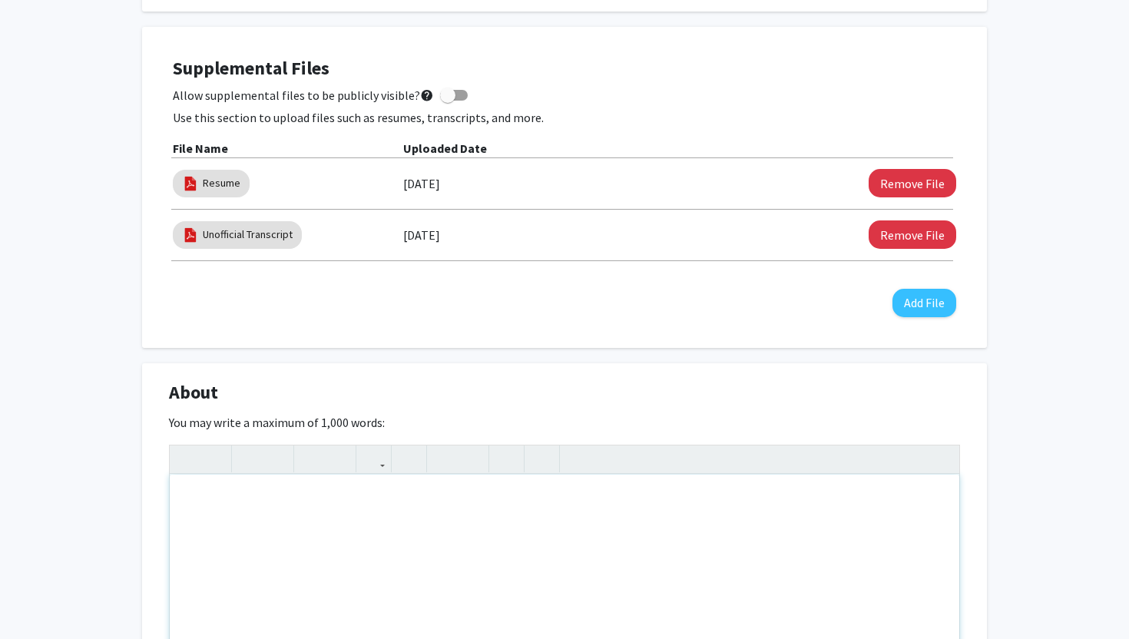
paste div "Note to users with screen readers: Please deactivate our accessibility plugin f…"
type textarea "<p>I am a student at the [GEOGRAPHIC_DATA] at [GEOGRAPHIC_DATA] pursuing a Bach…"
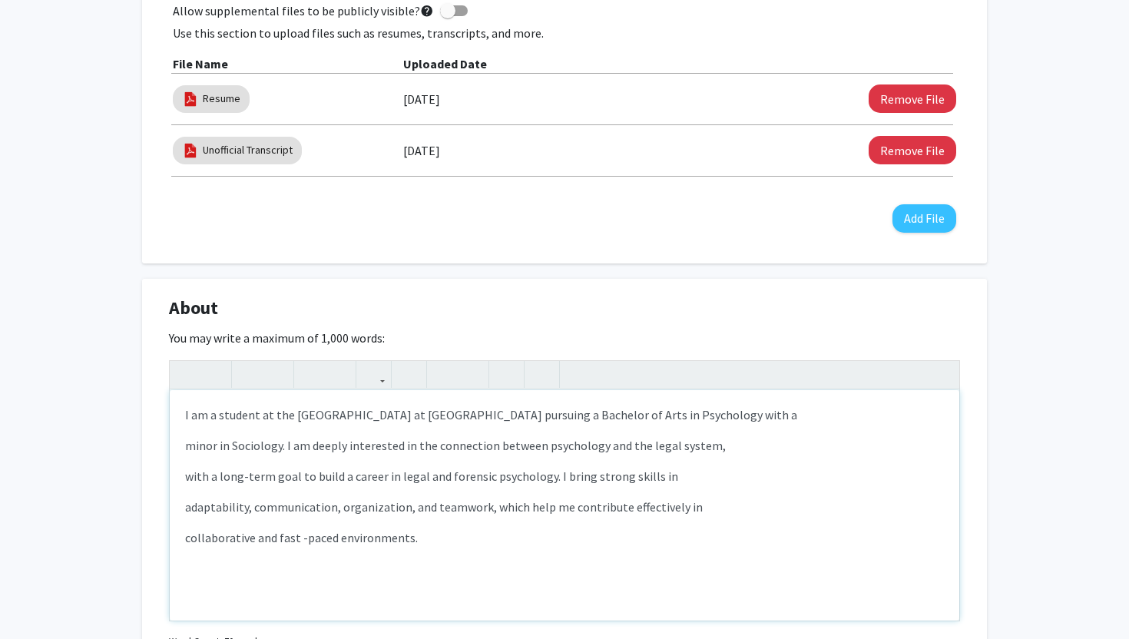
scroll to position [560, 0]
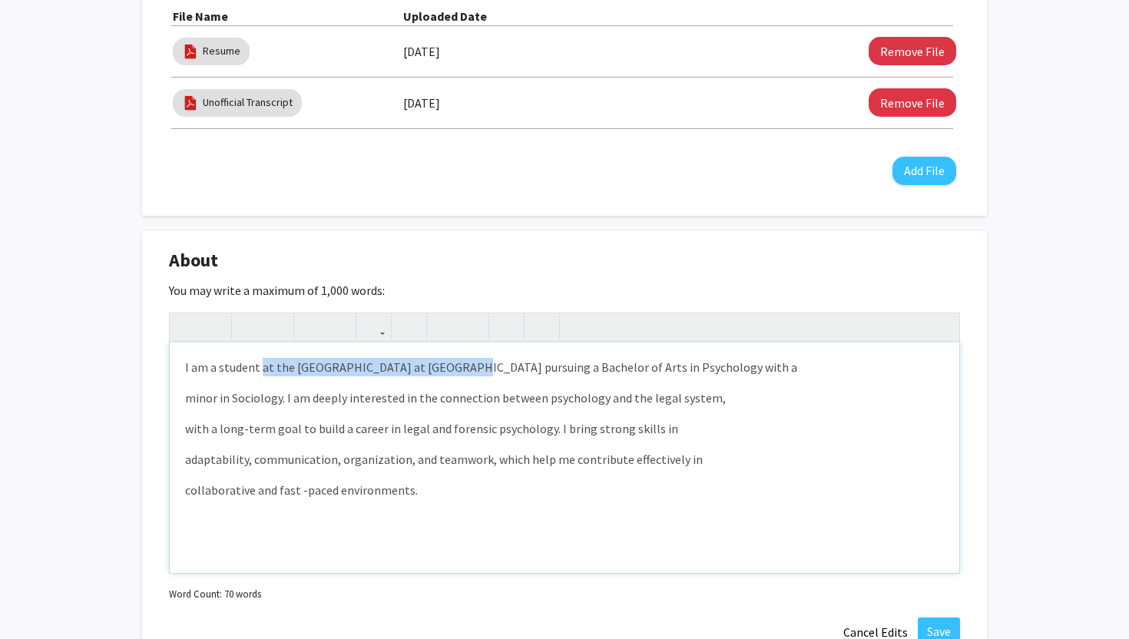
drag, startPoint x: 445, startPoint y: 367, endPoint x: 261, endPoint y: 361, distance: 184.4
click at [261, 365] on p "I am a student at the [GEOGRAPHIC_DATA] at [GEOGRAPHIC_DATA] pursuing a Bachelo…" at bounding box center [564, 367] width 759 height 18
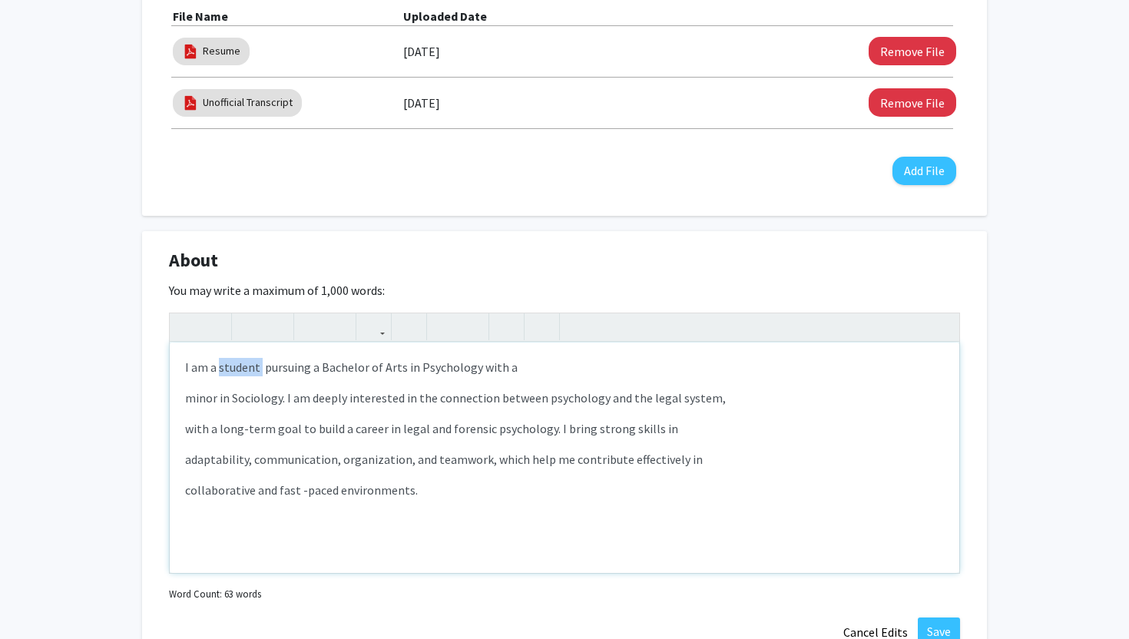
drag, startPoint x: 260, startPoint y: 368, endPoint x: 220, endPoint y: 368, distance: 39.2
click at [220, 368] on p "I am a student pursuing a Bachelor of Arts in Psychology with a" at bounding box center [564, 367] width 759 height 18
click at [185, 395] on p "minor in Sociology. I am deeply interested in the connection between psychology…" at bounding box center [564, 398] width 759 height 18
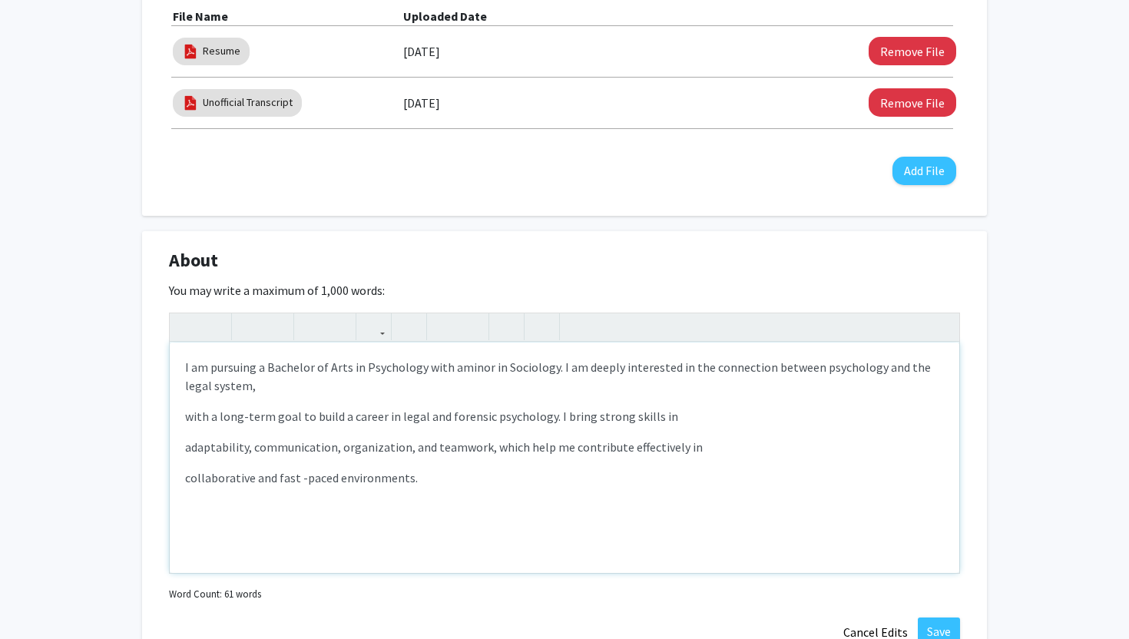
click at [183, 420] on div "I am pursuing a Bachelor of Arts in Psychology with a minor in Sociology. I am …" at bounding box center [564, 457] width 789 height 230
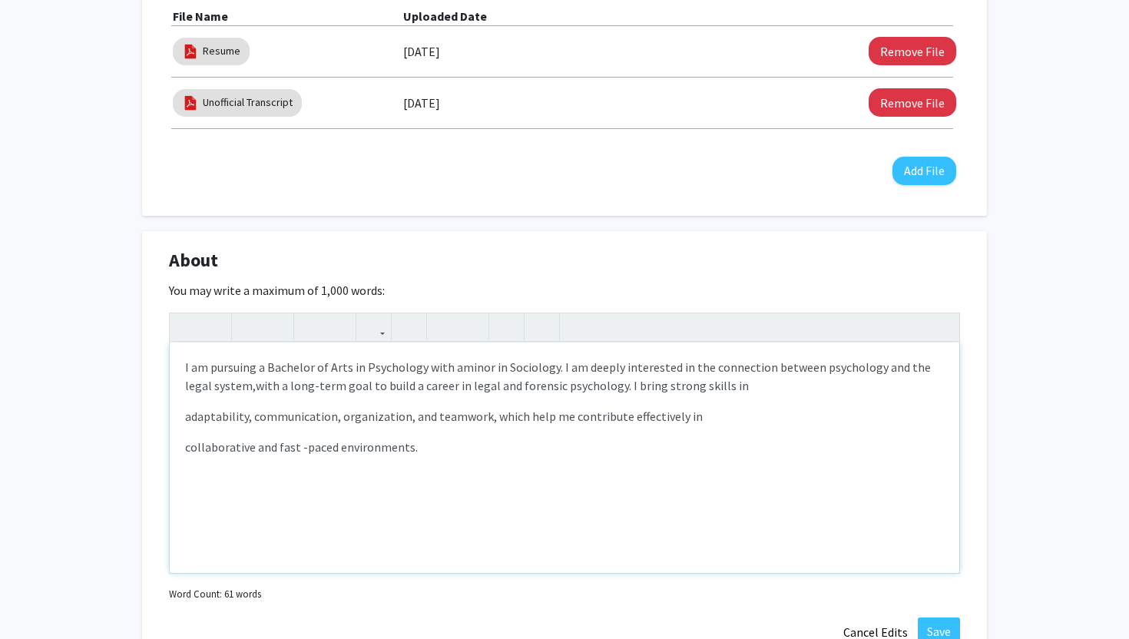
click at [190, 419] on p "adaptability, communication, organization, and teamwork, which help me contribu…" at bounding box center [564, 416] width 759 height 18
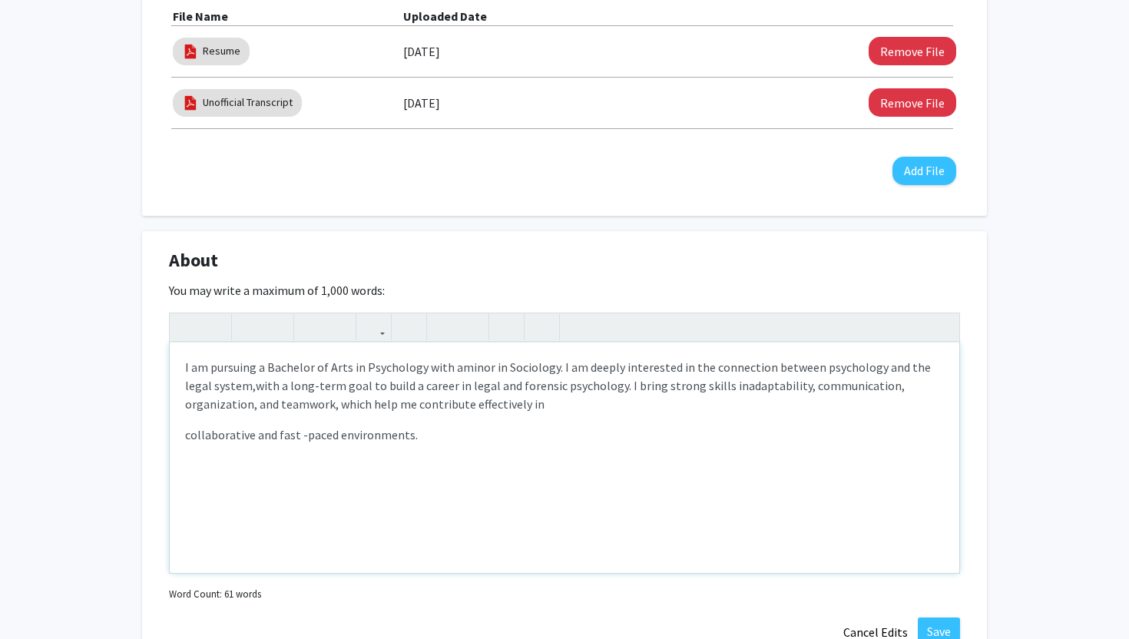
click at [182, 439] on div "I am pursuing a Bachelor of Arts in Psychology with a minor in Sociology. I am …" at bounding box center [564, 457] width 789 height 230
click at [729, 389] on span "adaptability, communication, organization, and teamwork, which help me contribu…" at bounding box center [545, 395] width 720 height 34
click at [703, 385] on span "adaptability, communication, organization, and teamwork, which help me contribu…" at bounding box center [545, 395] width 720 height 34
type textarea "<p>I am pursuing a Bachelor of Arts in Psychology with a&nbsp;<span style="font…"
click at [722, 427] on div "I am pursuing a Bachelor of Arts in Psychology with a minor in Sociology. I am …" at bounding box center [564, 457] width 789 height 230
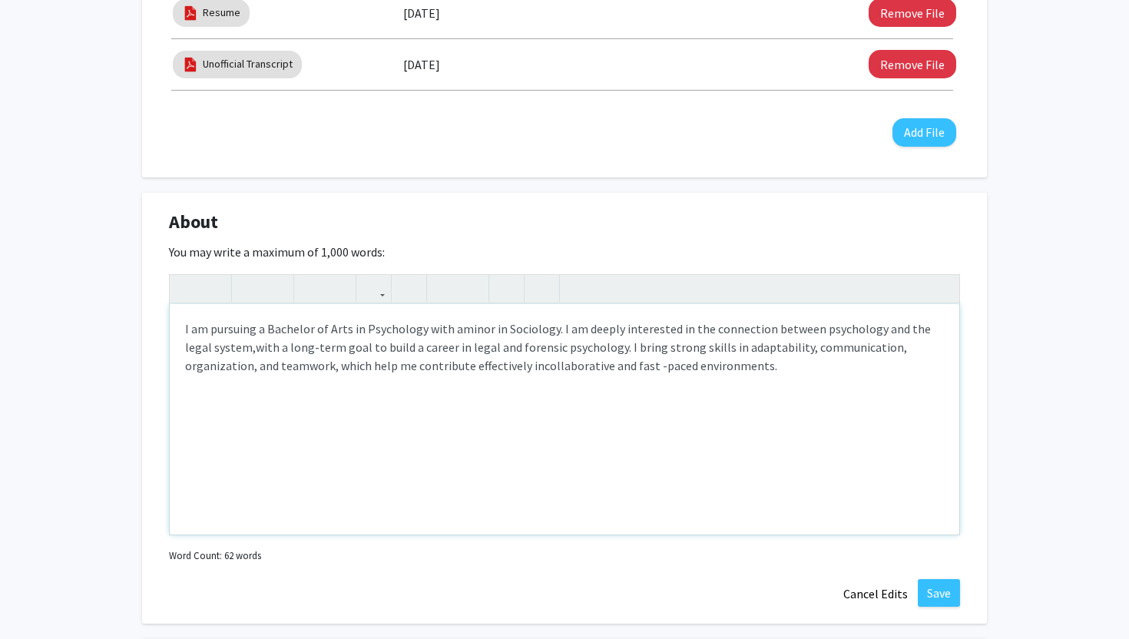
scroll to position [604, 0]
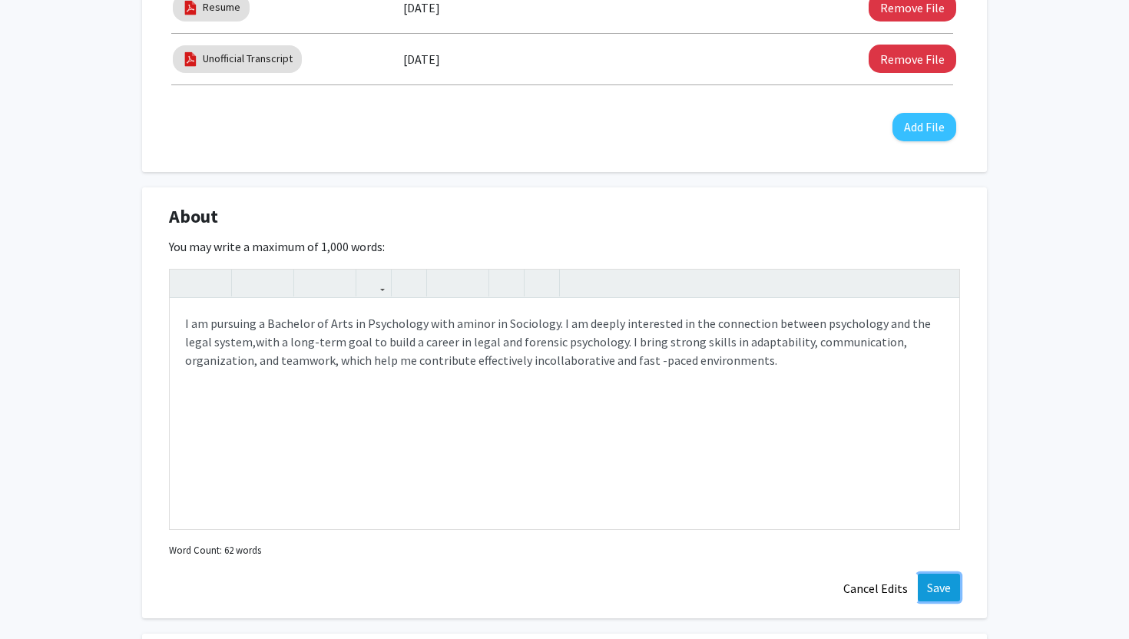
click at [935, 582] on button "Save" at bounding box center [939, 588] width 42 height 28
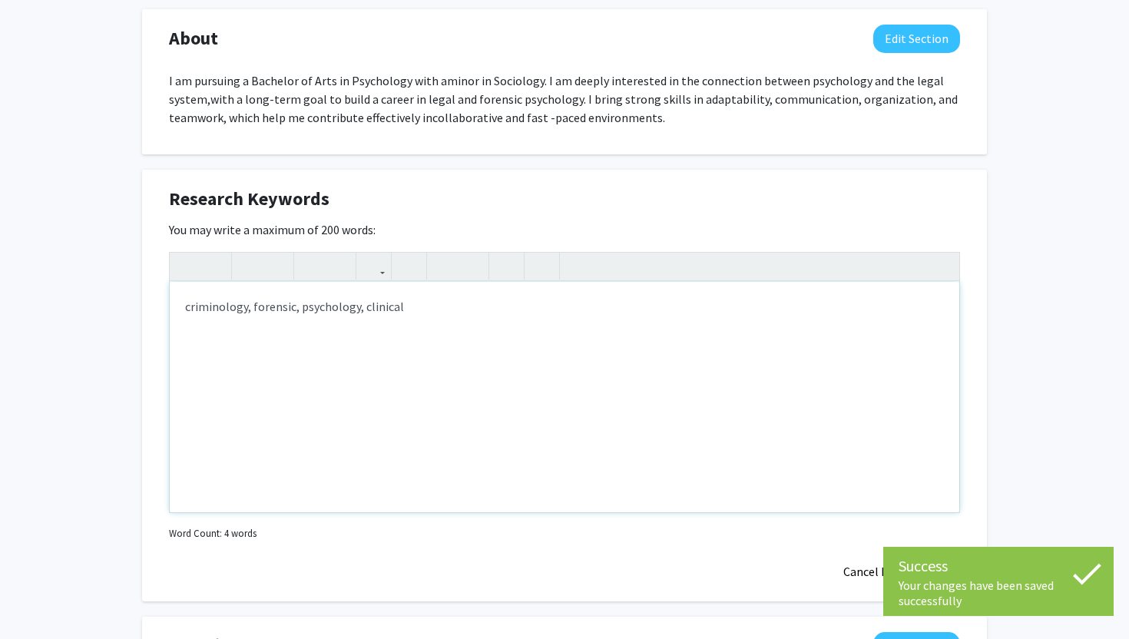
scroll to position [784, 0]
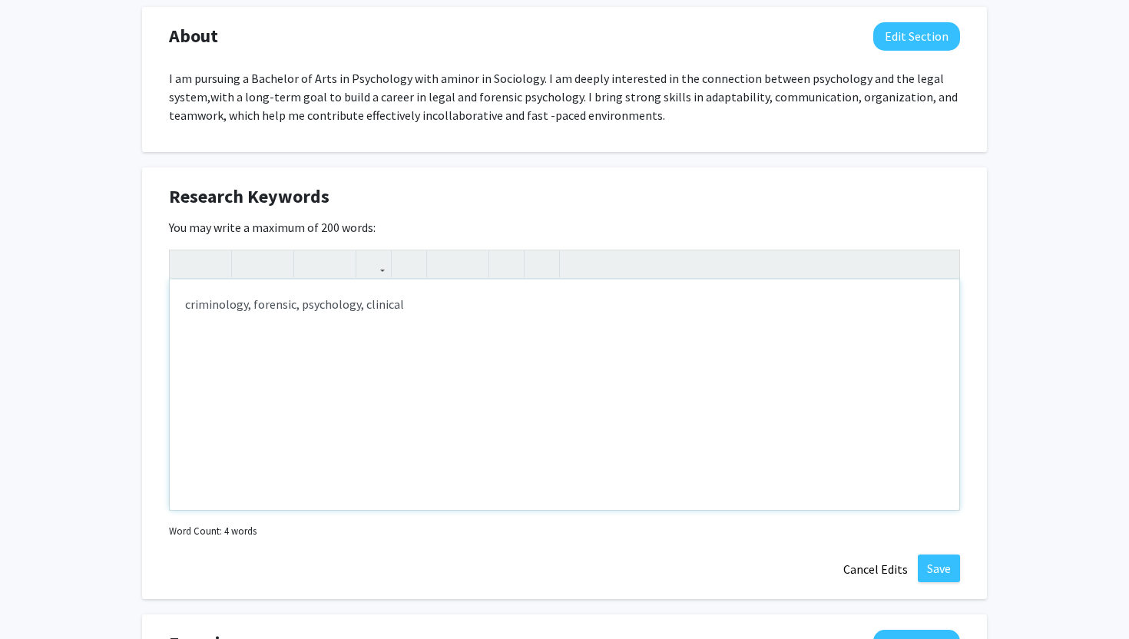
click at [471, 305] on div "criminology, forensic, psychology, clinical" at bounding box center [564, 395] width 789 height 230
type textarea "criminology, forensic, psychology, clinical, legal"
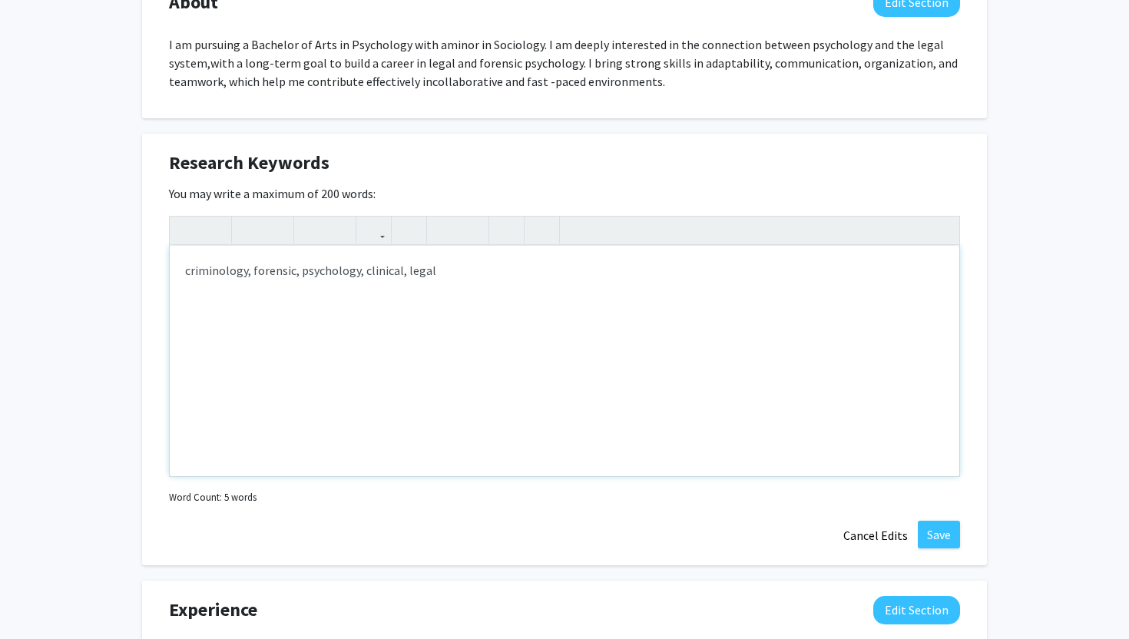
scroll to position [821, 0]
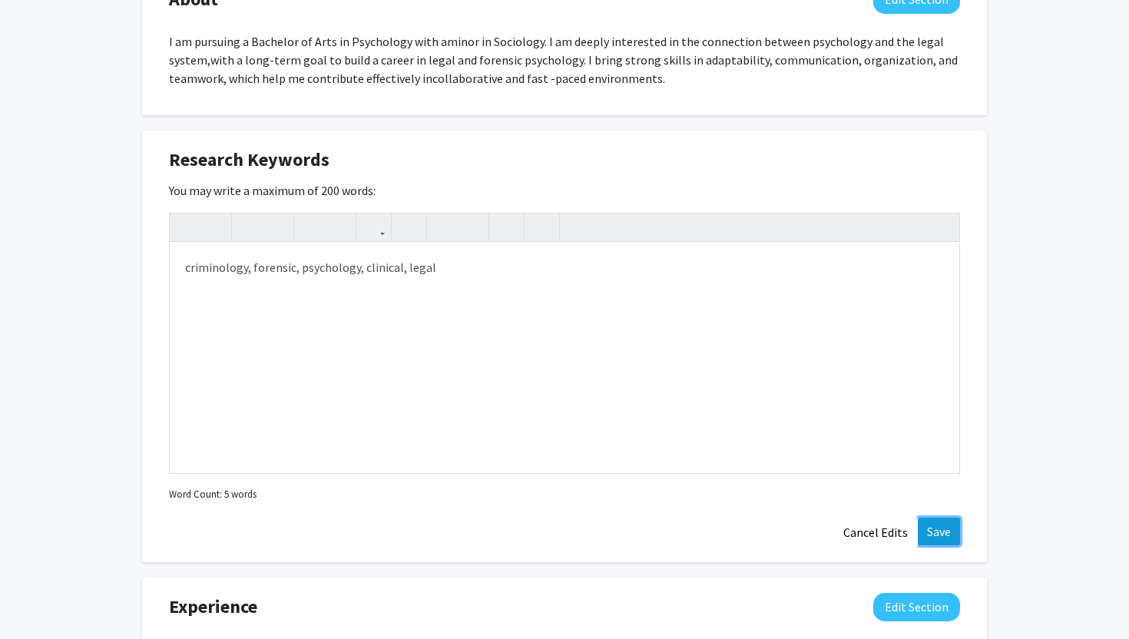
click at [929, 527] on button "Save" at bounding box center [939, 532] width 42 height 28
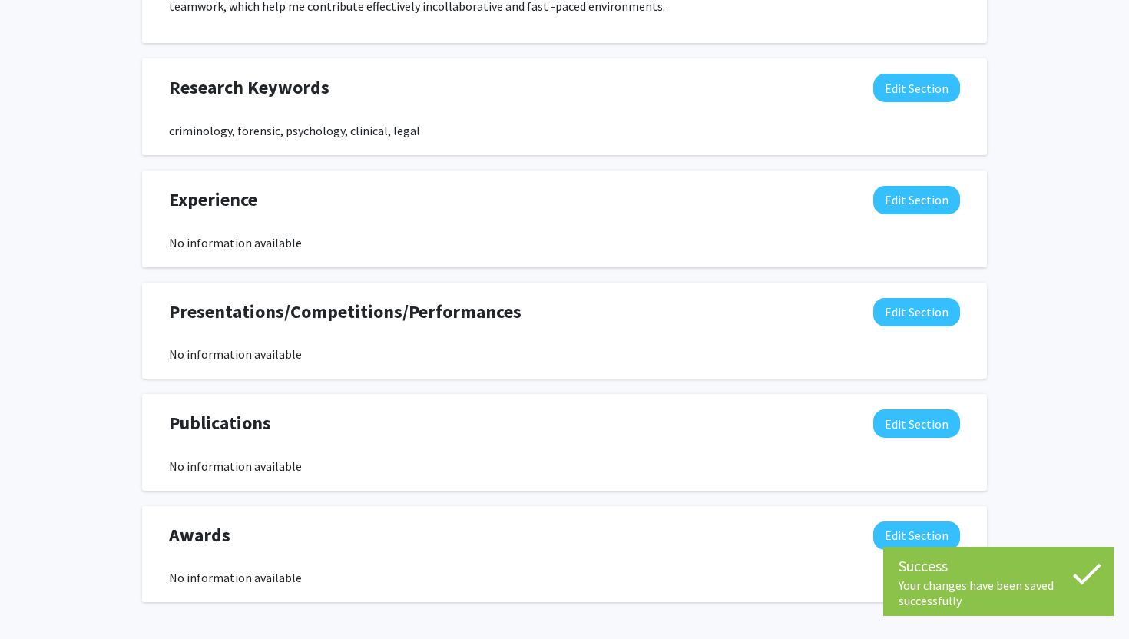
scroll to position [895, 0]
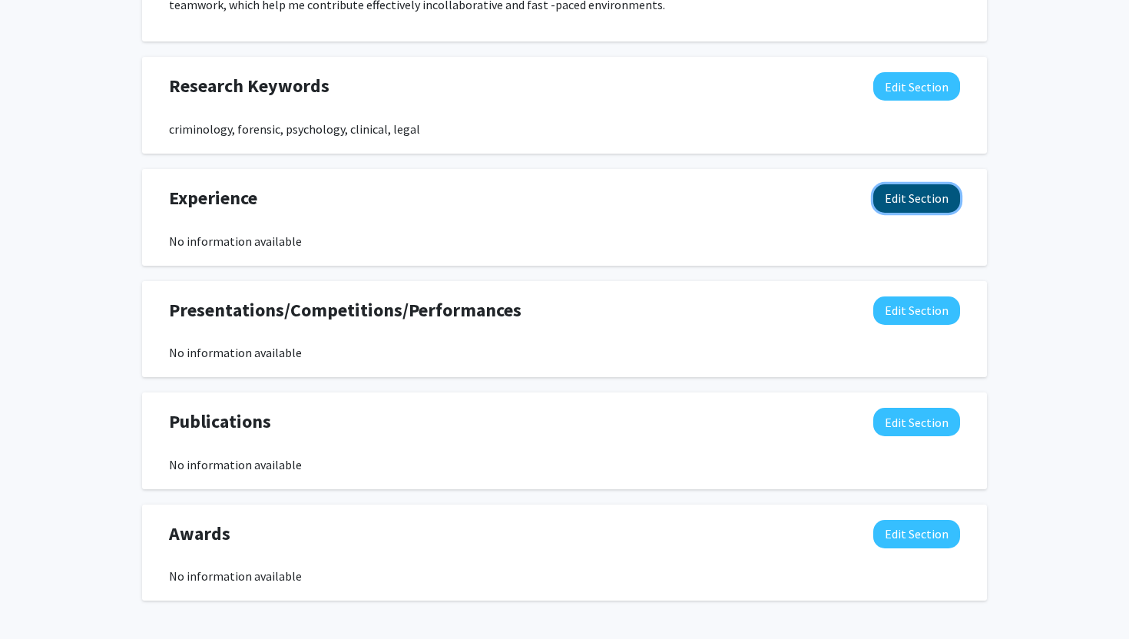
click at [900, 203] on button "Edit Section" at bounding box center [916, 198] width 87 height 28
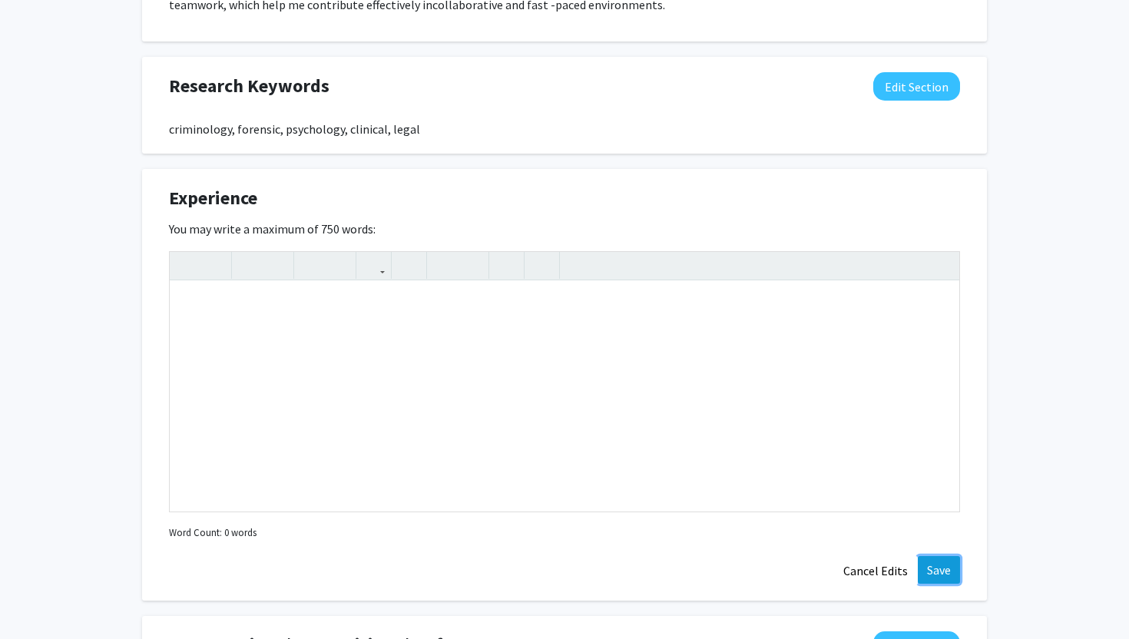
click at [944, 561] on button "Save" at bounding box center [939, 570] width 42 height 28
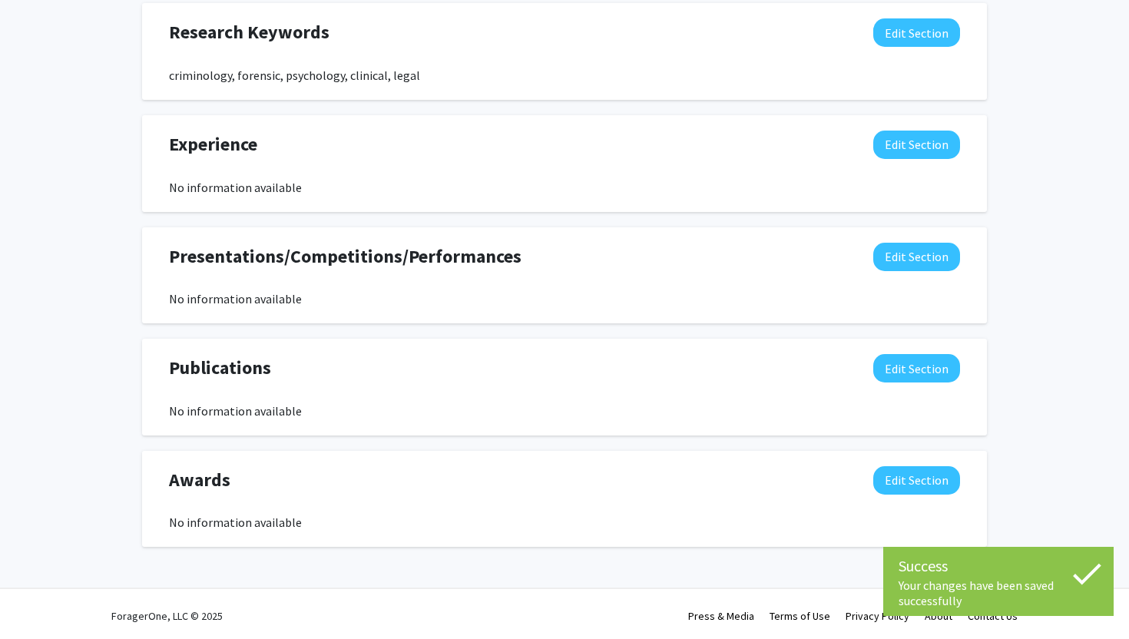
scroll to position [952, 0]
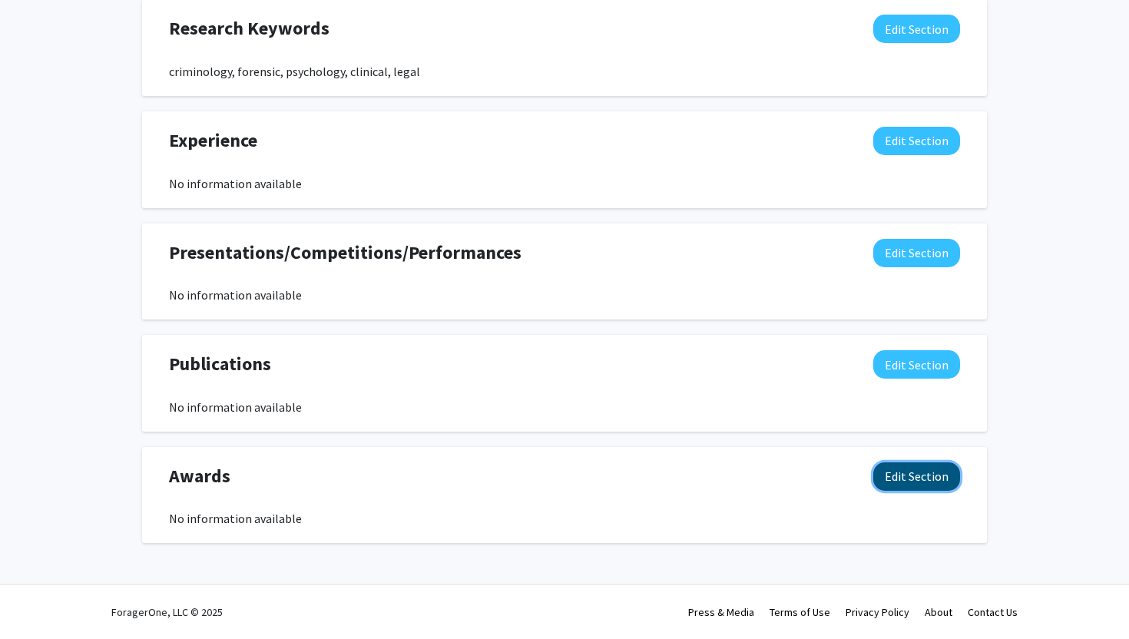
click at [918, 484] on button "Edit Section" at bounding box center [916, 476] width 87 height 28
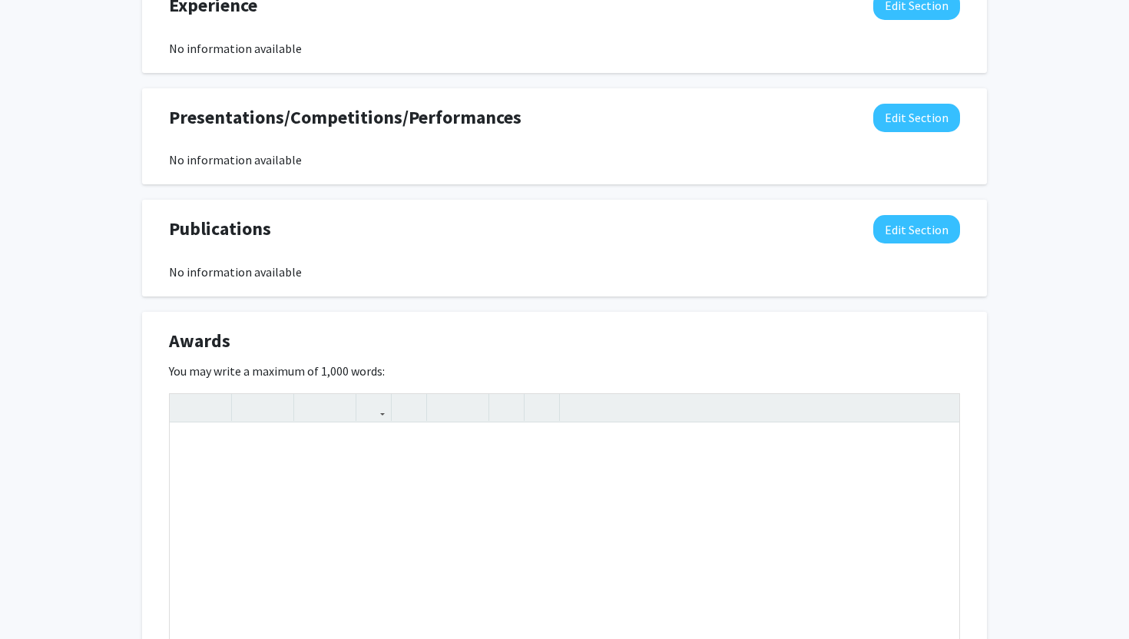
scroll to position [1131, 0]
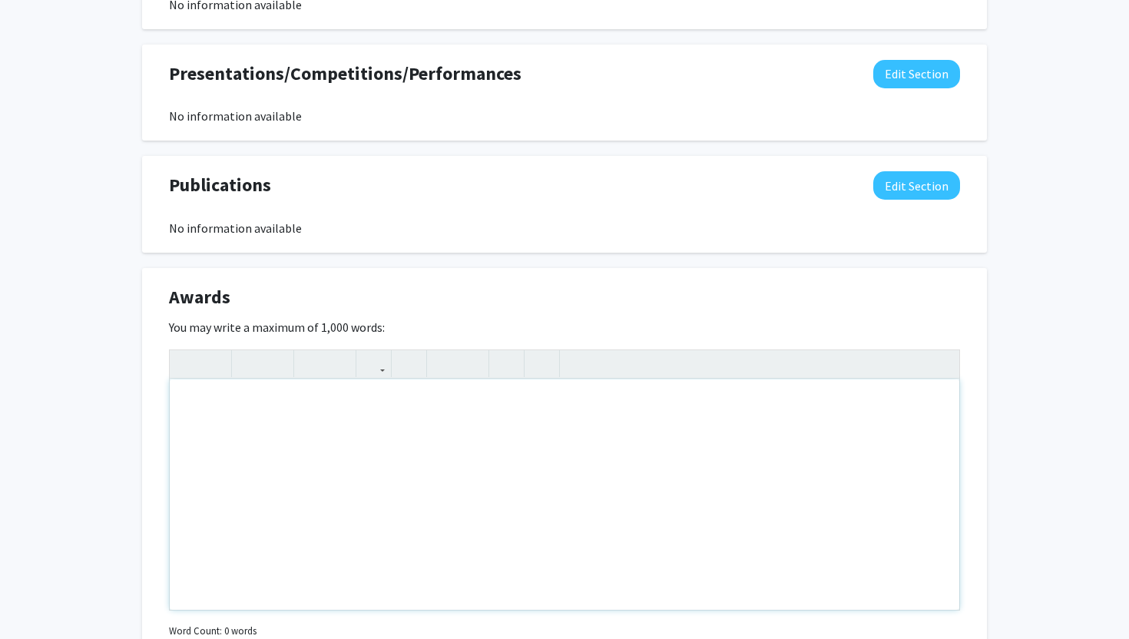
click at [686, 429] on div "Note to users with screen readers: Please deactivate our accessibility plugin f…" at bounding box center [564, 494] width 789 height 230
click at [286, 401] on div "Deans List: Fall 2024, Spring 2023" at bounding box center [564, 494] width 789 height 230
click at [355, 406] on div "Deans List: Fall 2023, Spring 2023" at bounding box center [564, 494] width 789 height 230
type textarea "Deans List: Fall 2023, Spring 2024, Fall 2024, Spring 2025"
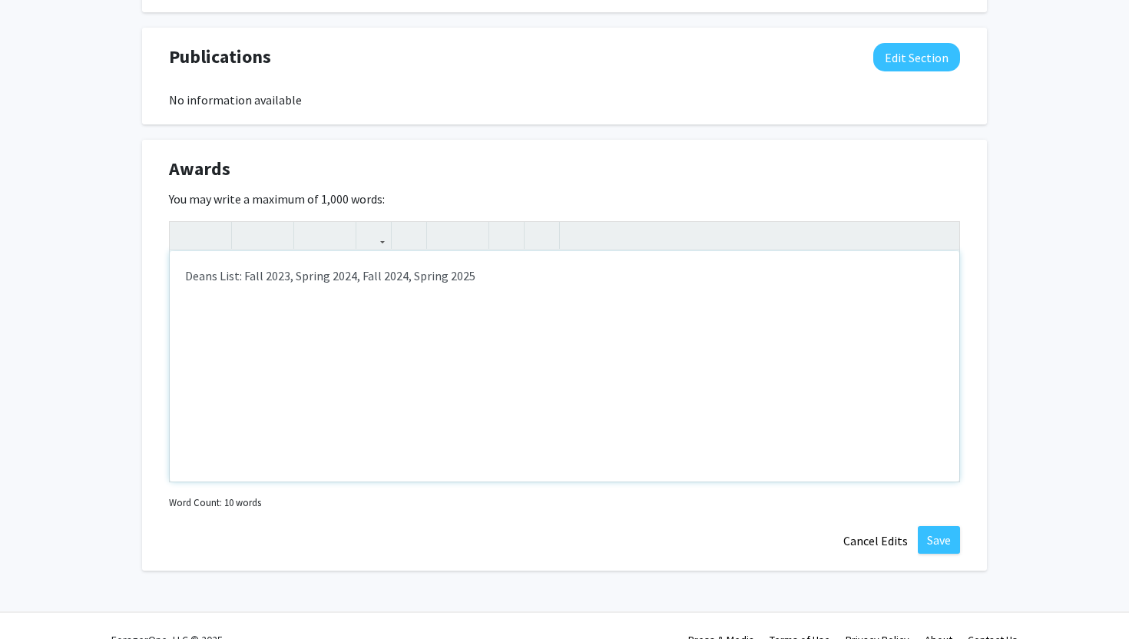
scroll to position [1261, 0]
click at [953, 538] on button "Save" at bounding box center [939, 538] width 42 height 28
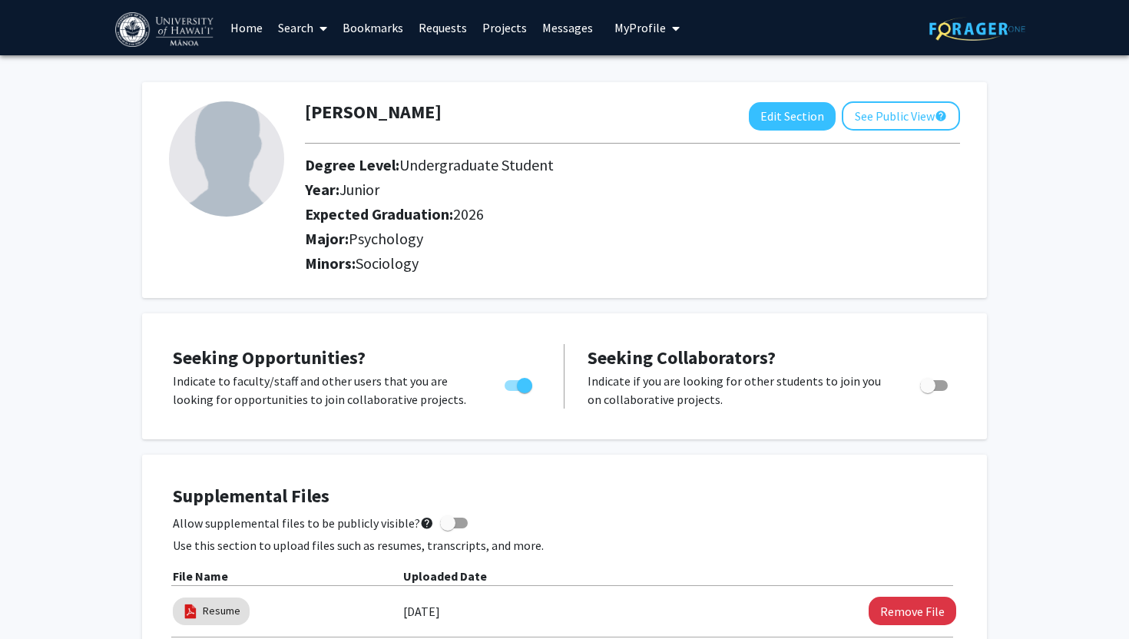
scroll to position [4, 0]
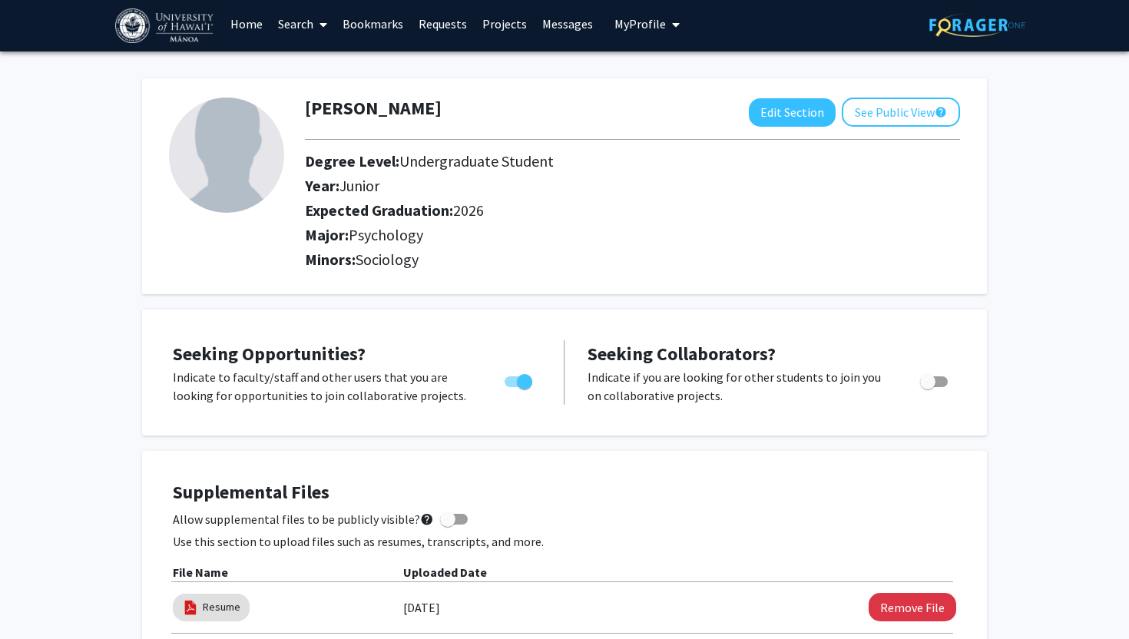
click at [252, 28] on link "Home" at bounding box center [247, 24] width 48 height 54
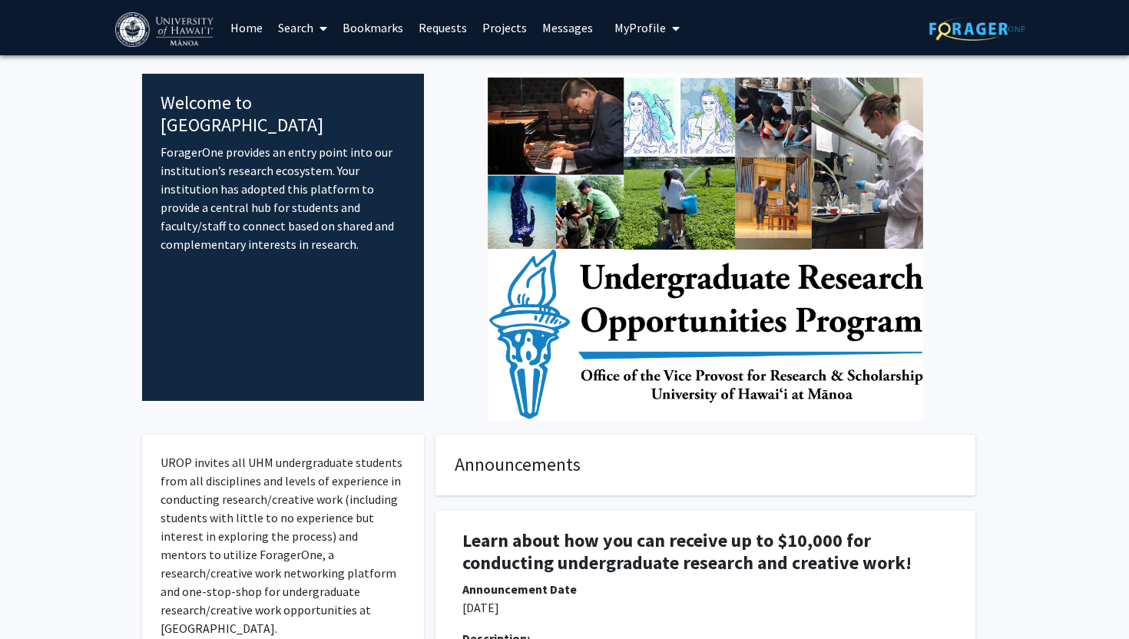
click at [556, 210] on img at bounding box center [705, 247] width 435 height 346
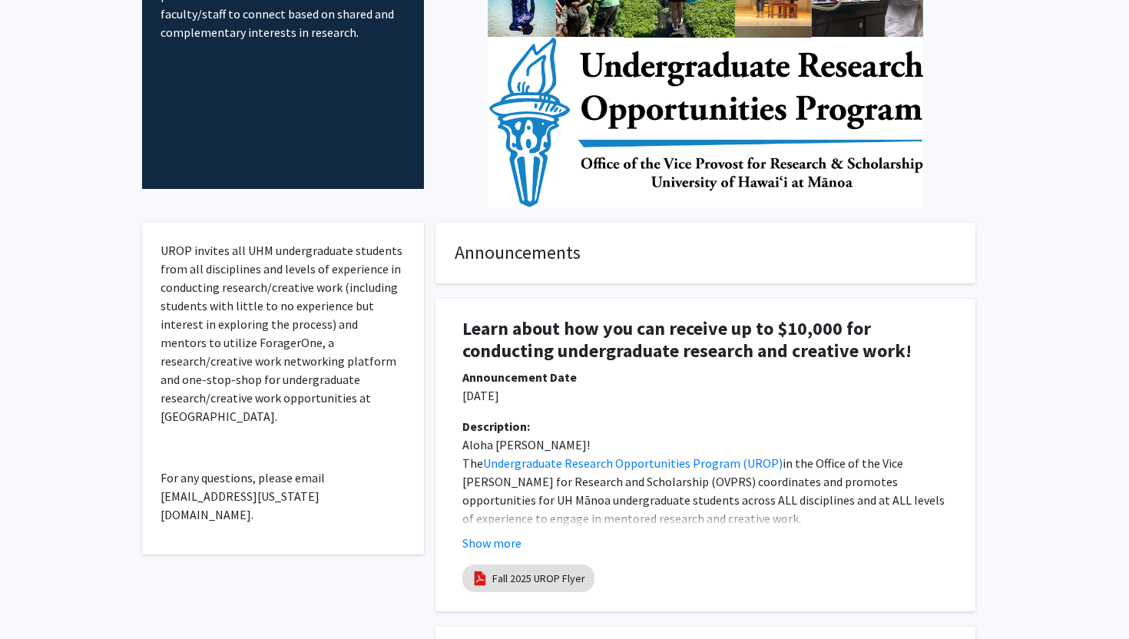
scroll to position [218, 0]
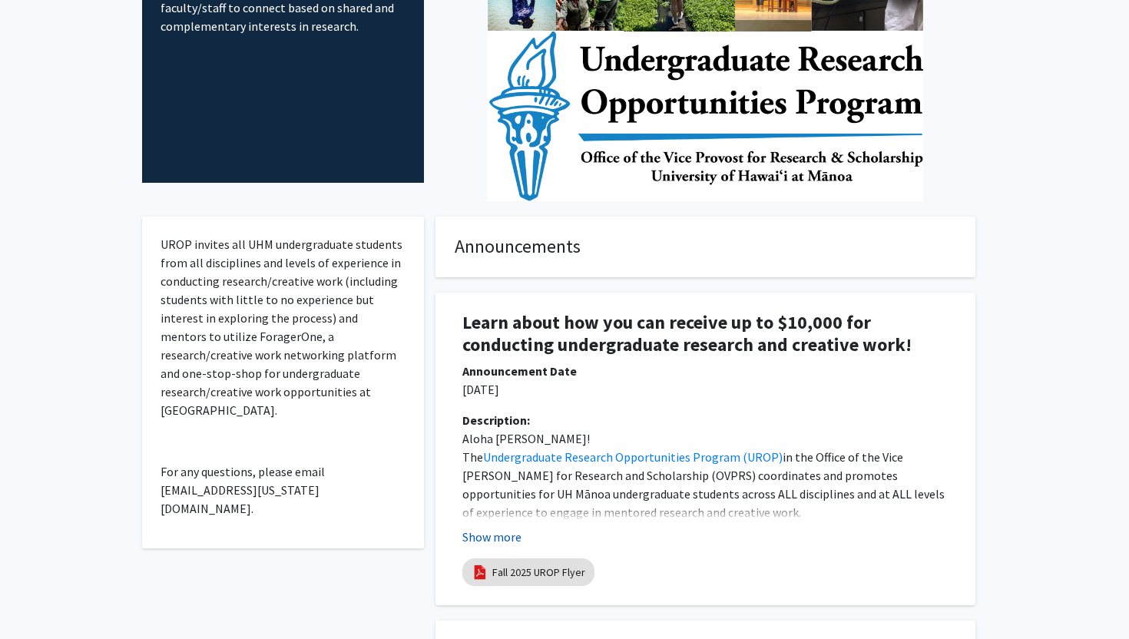
click at [498, 531] on button "Show more" at bounding box center [491, 537] width 59 height 18
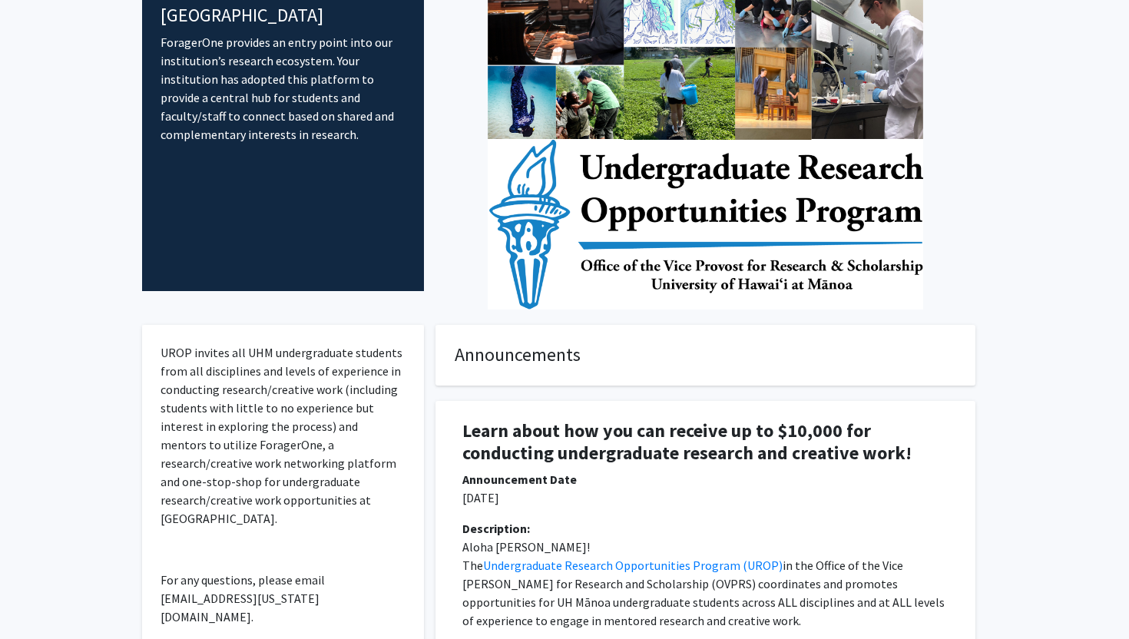
scroll to position [111, 0]
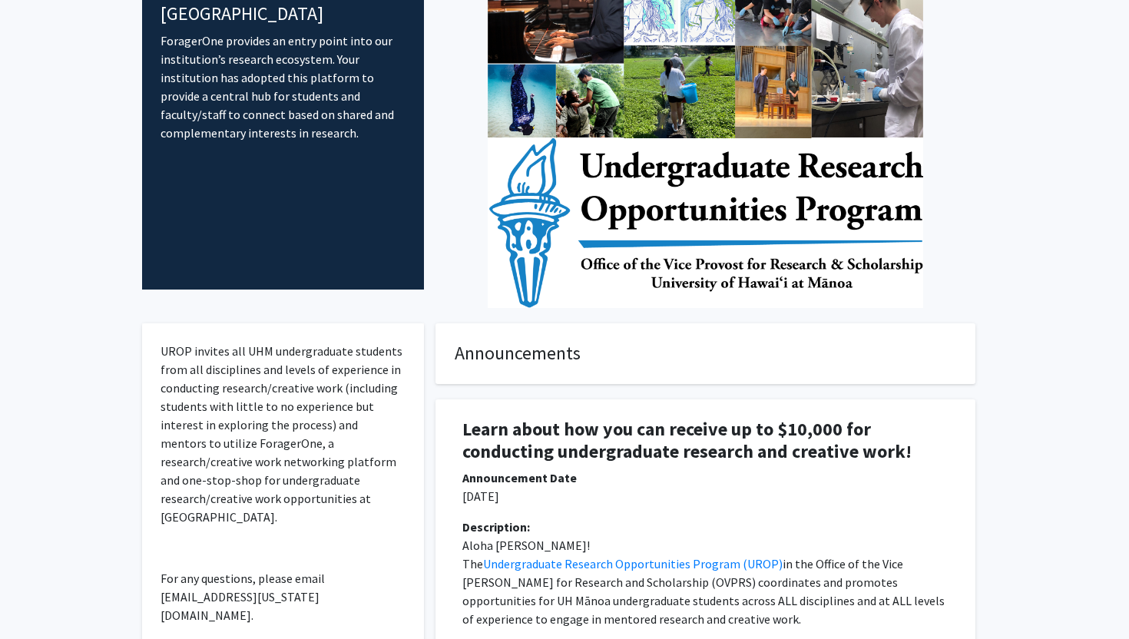
click at [279, 505] on p "UROP invites all UHM undergraduate students from all disciplines and levels of …" at bounding box center [282, 434] width 245 height 184
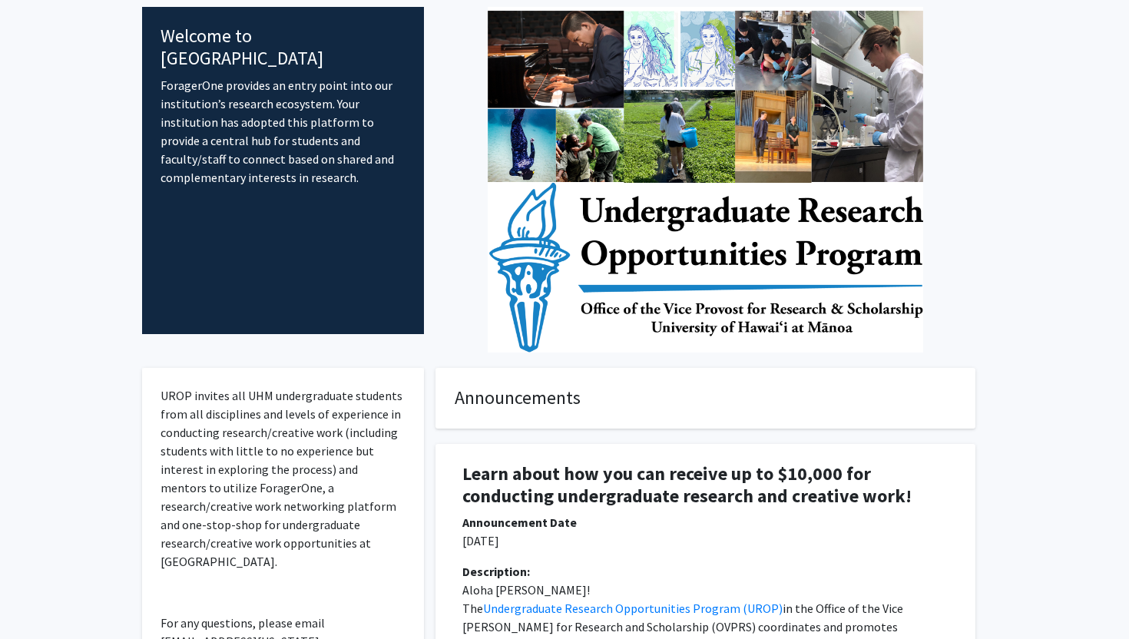
scroll to position [0, 0]
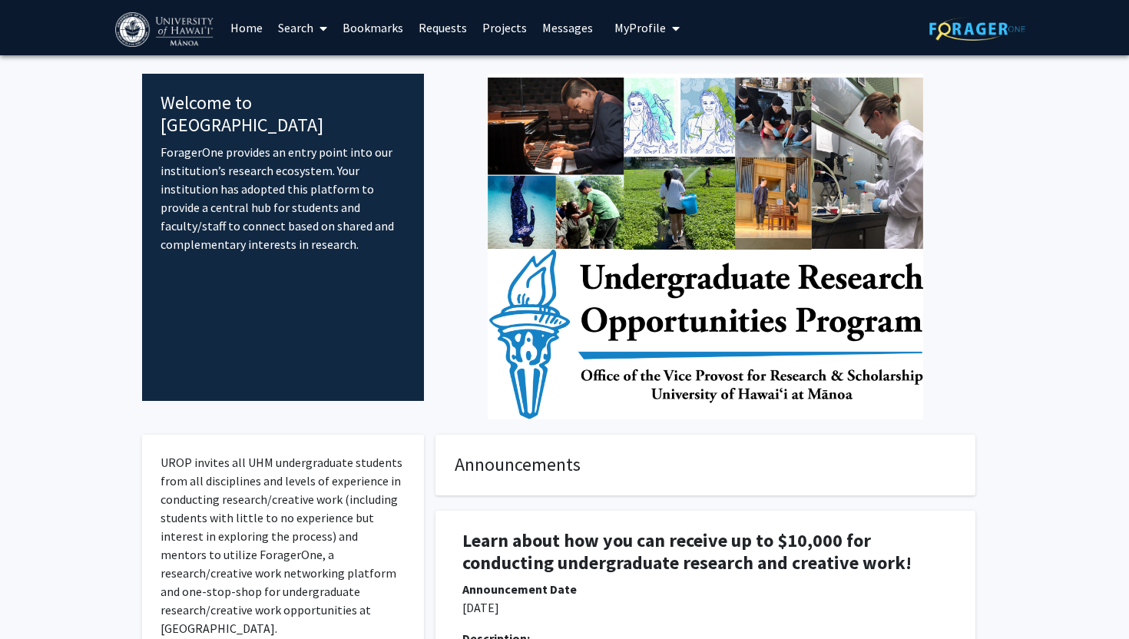
click at [497, 22] on link "Projects" at bounding box center [505, 28] width 60 height 54
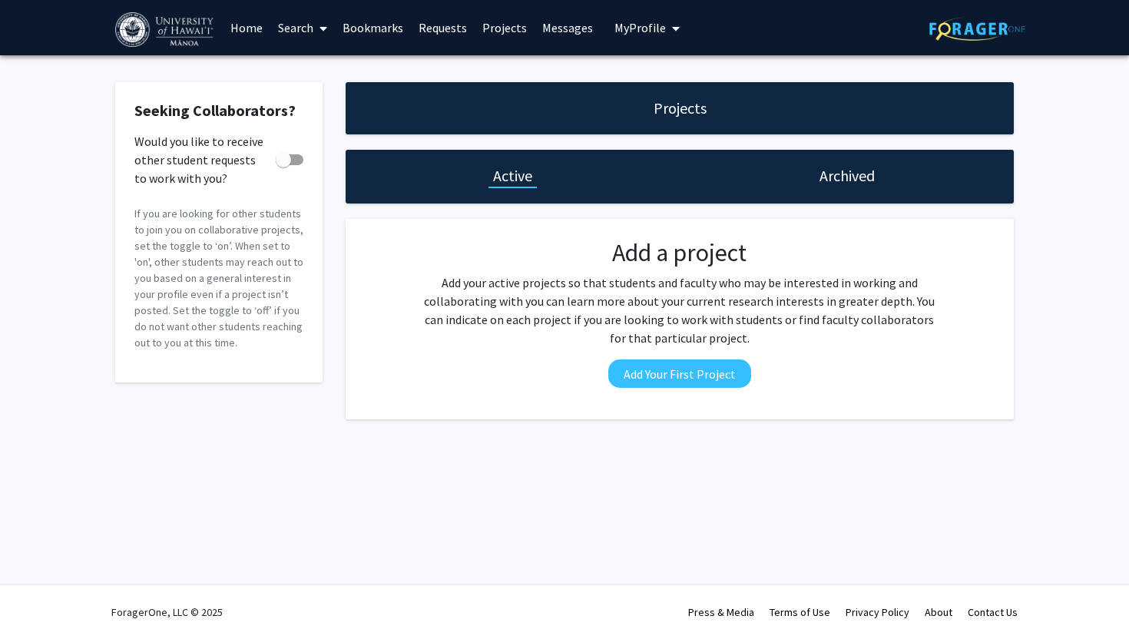
click at [653, 94] on div "Projects" at bounding box center [680, 108] width 668 height 52
click at [829, 194] on div "Archived" at bounding box center [847, 177] width 334 height 54
click at [829, 179] on h1 "Archived" at bounding box center [846, 176] width 55 height 22
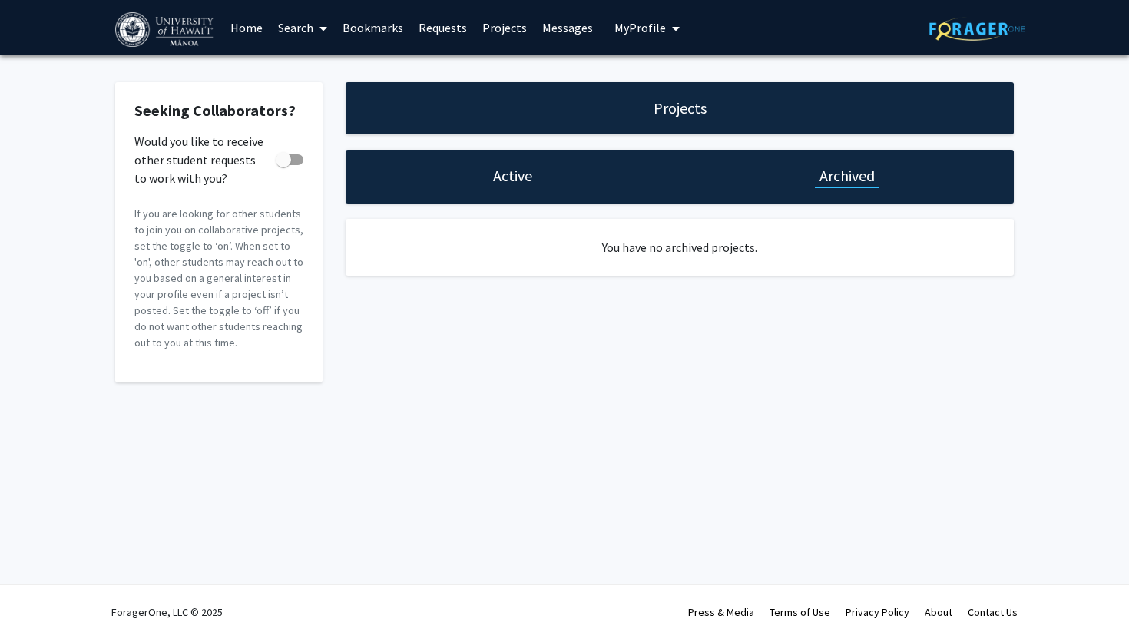
click at [513, 192] on div "Active" at bounding box center [513, 177] width 334 height 54
click at [511, 186] on h1 "Active" at bounding box center [512, 176] width 39 height 22
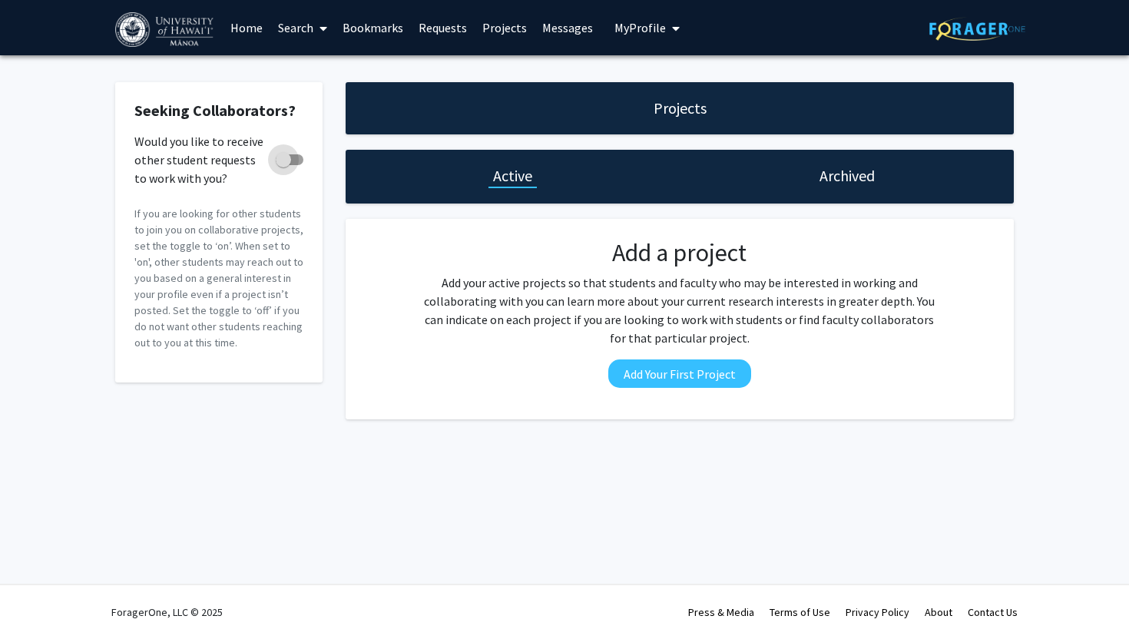
click at [285, 159] on span at bounding box center [283, 159] width 15 height 15
click at [283, 165] on input "Would you like to receive other student requests to work with you?" at bounding box center [283, 165] width 1 height 1
checkbox input "true"
click at [514, 24] on link "Projects" at bounding box center [505, 28] width 60 height 54
click at [444, 26] on link "Requests" at bounding box center [443, 28] width 64 height 54
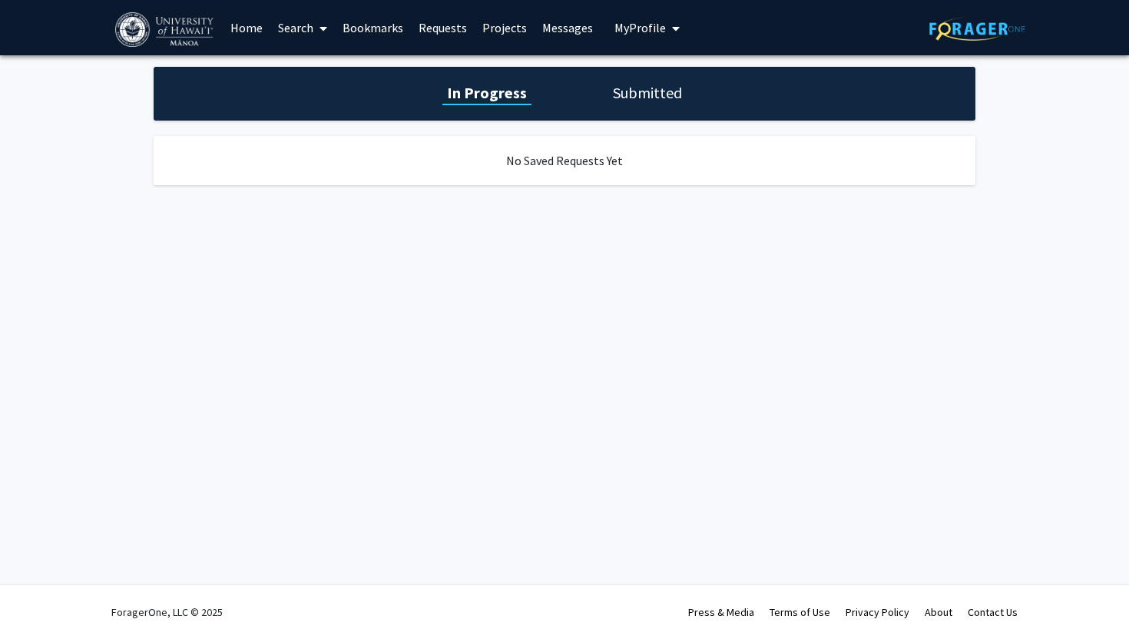
click at [372, 24] on link "Bookmarks" at bounding box center [373, 28] width 76 height 54
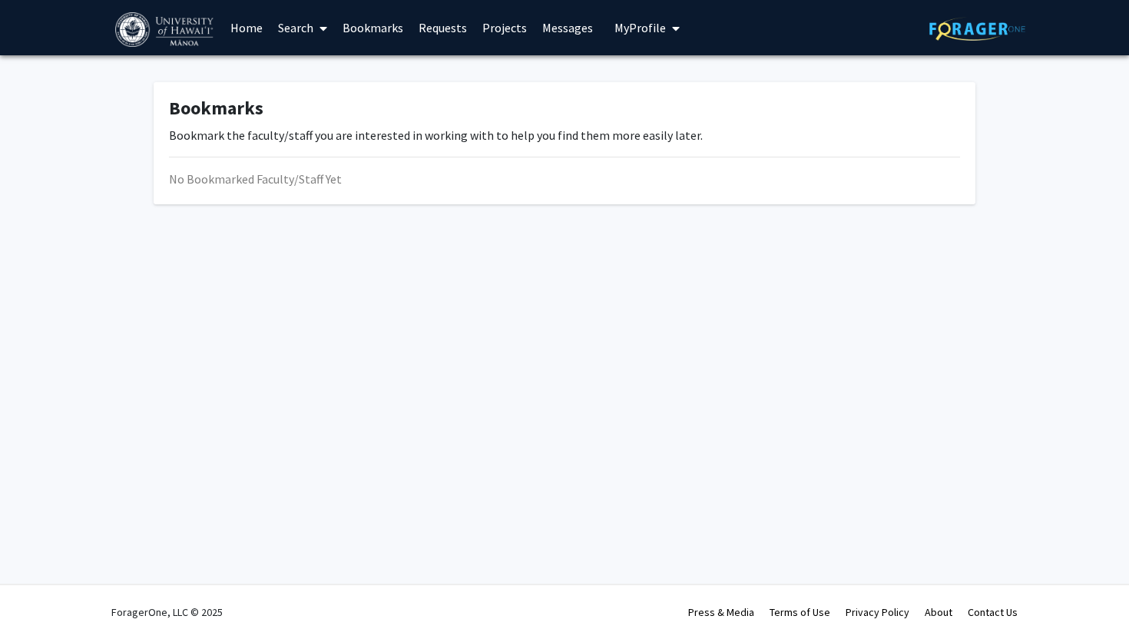
click at [305, 29] on link "Search" at bounding box center [302, 28] width 65 height 54
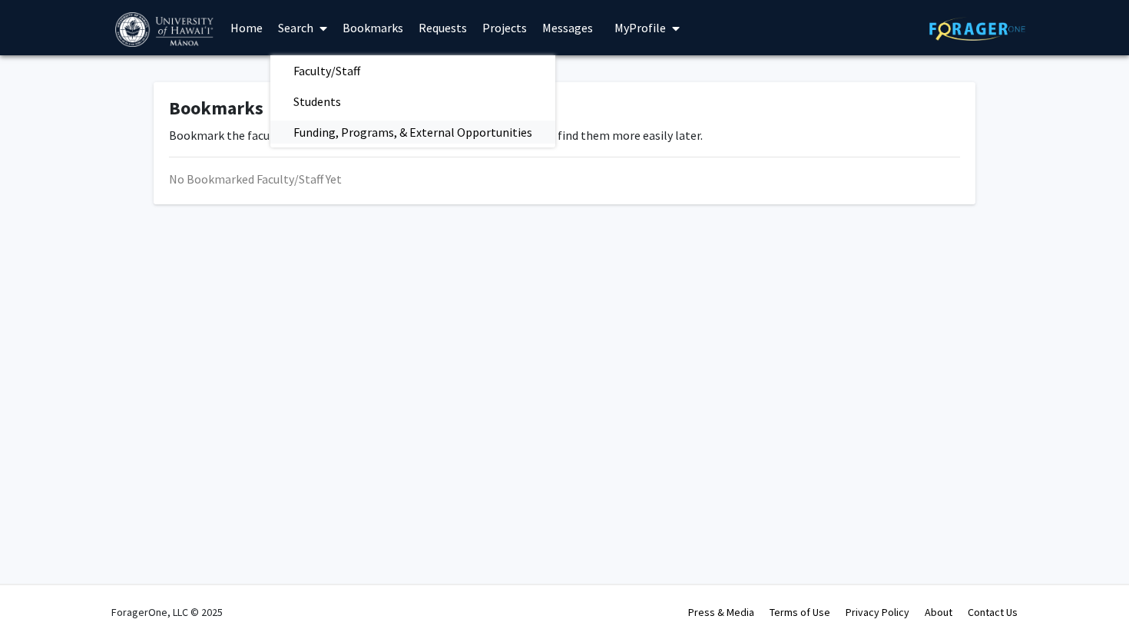
click at [329, 127] on span "Funding, Programs, & External Opportunities" at bounding box center [412, 132] width 285 height 31
